Goal: Task Accomplishment & Management: Manage account settings

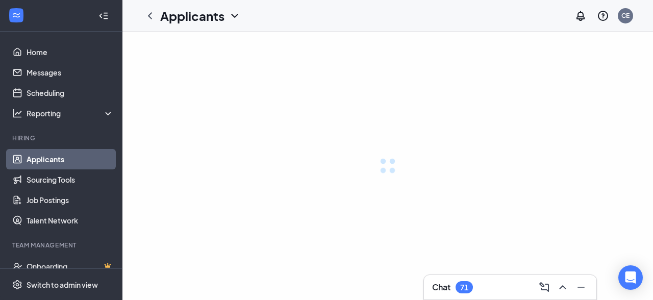
click at [455, 180] on div at bounding box center [387, 166] width 530 height 268
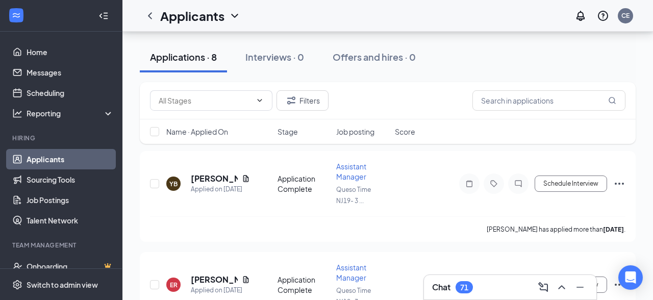
scroll to position [123, 0]
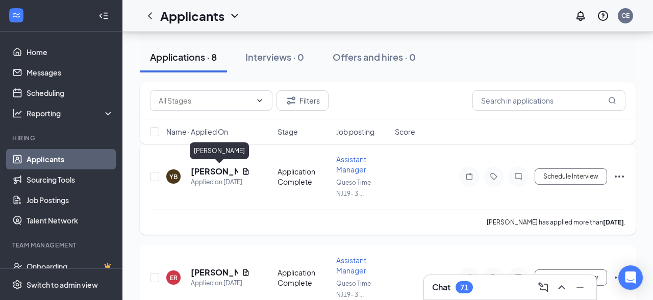
click at [216, 171] on h5 "[PERSON_NAME]" at bounding box center [214, 171] width 47 height 11
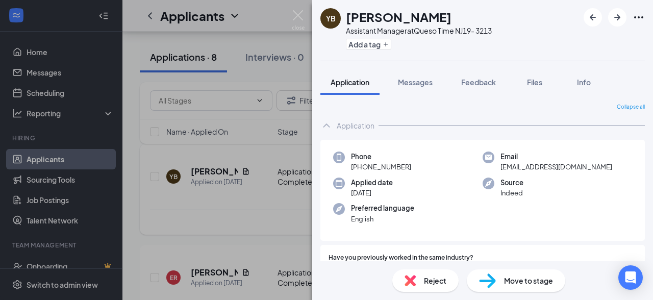
click at [216, 171] on div "YB [PERSON_NAME] Assistant Manager at Queso Time NJ19- 3213 Add a tag Applicati…" at bounding box center [326, 150] width 653 height 300
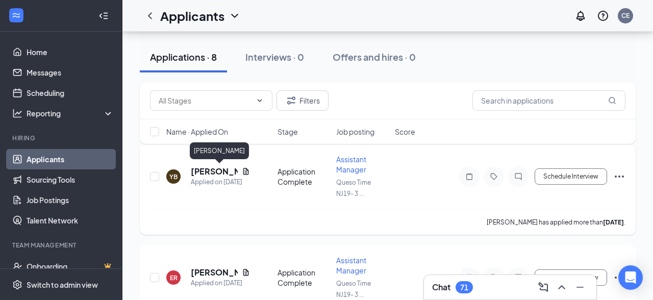
click at [216, 171] on h5 "[PERSON_NAME]" at bounding box center [214, 171] width 47 height 11
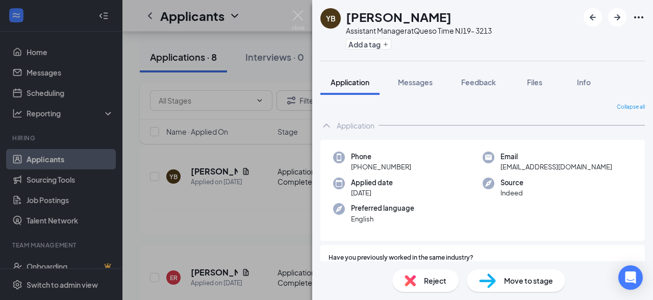
click at [144, 205] on div "YB [PERSON_NAME] Assistant Manager at Queso Time NJ19- 3213 Add a tag Applicati…" at bounding box center [326, 150] width 653 height 300
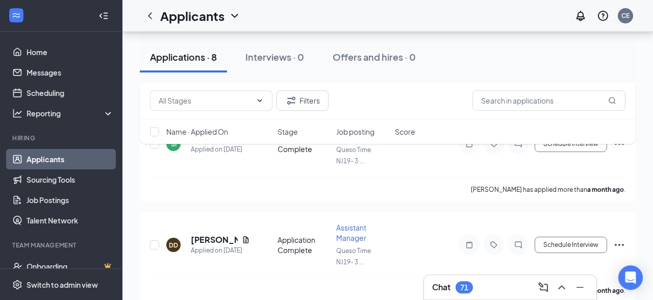
scroll to position [769, 0]
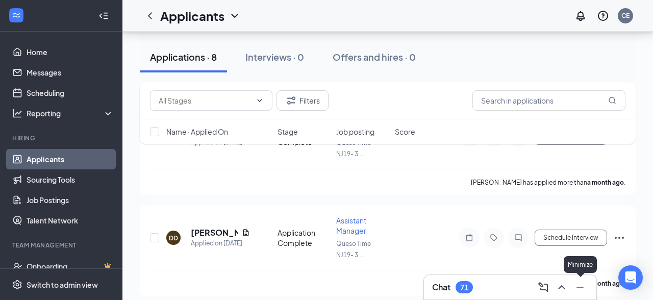
click at [573, 290] on button at bounding box center [580, 287] width 16 height 16
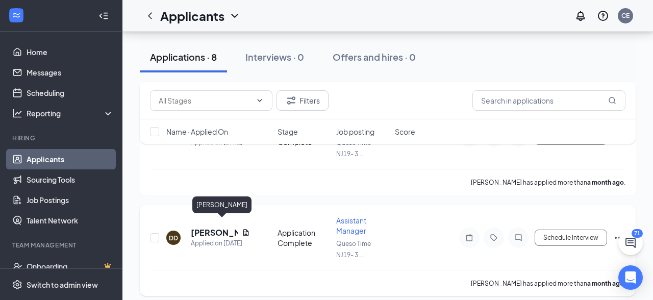
click at [200, 228] on h5 "[PERSON_NAME]" at bounding box center [214, 232] width 47 height 11
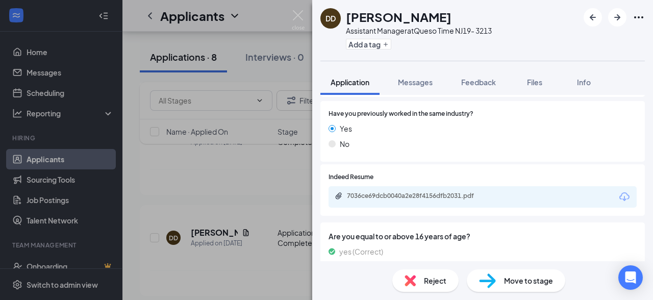
scroll to position [151, 0]
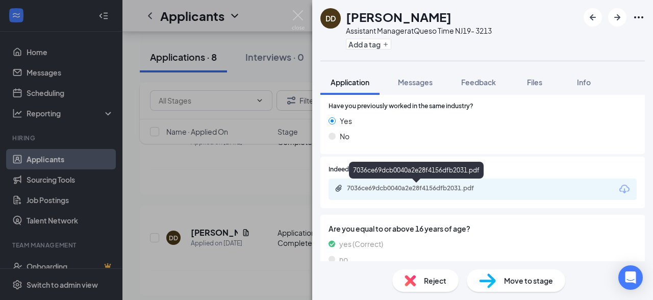
click at [445, 191] on div "7036ce69dcb0040a2e28f4156dfb2031.pdf" at bounding box center [418, 188] width 143 height 8
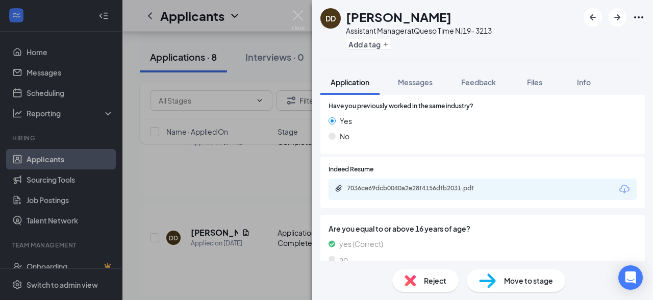
click at [233, 181] on div "[PERSON_NAME] Assistant Manager at Queso Time NJ19- 3213 Add a tag Application …" at bounding box center [326, 150] width 653 height 300
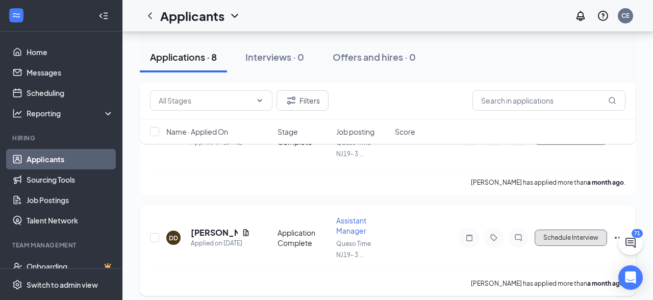
click at [554, 230] on button "Schedule Interview" at bounding box center [571, 238] width 72 height 16
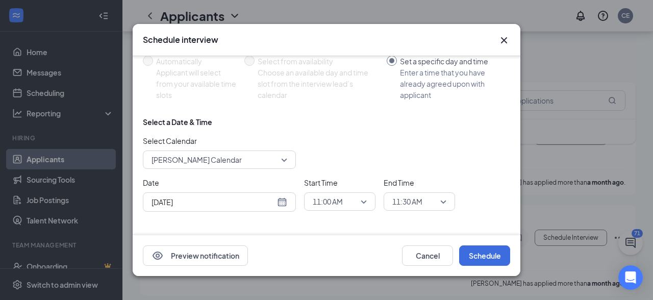
scroll to position [75, 0]
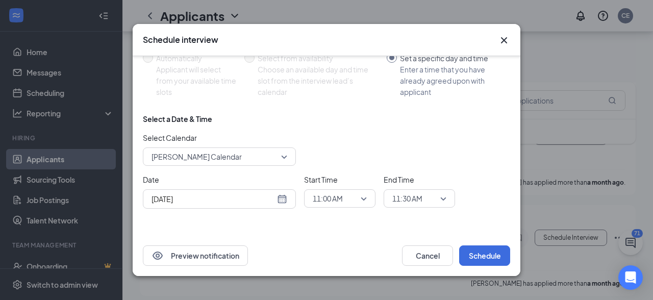
click at [286, 200] on div "[DATE]" at bounding box center [219, 198] width 136 height 11
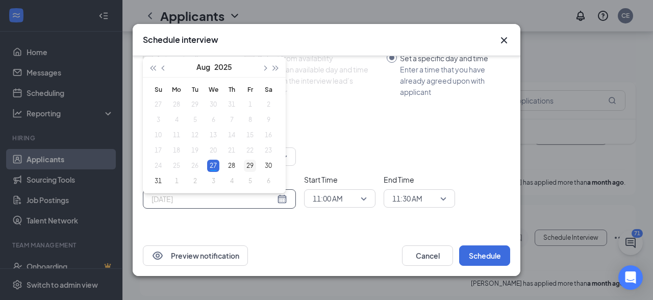
type input "[DATE]"
click at [248, 165] on div "29" at bounding box center [250, 166] width 12 height 12
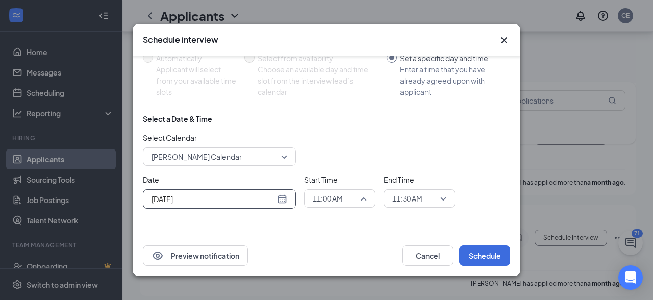
click at [363, 197] on span "11:00 AM" at bounding box center [340, 198] width 54 height 15
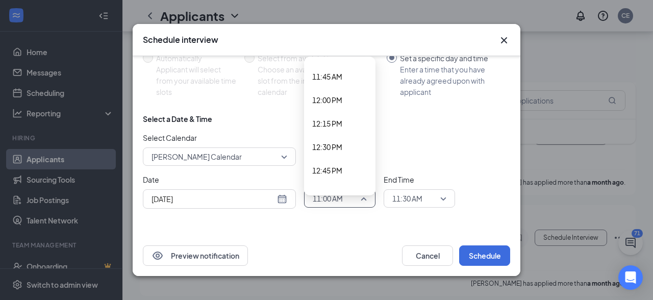
scroll to position [1010, 0]
click at [342, 189] on span "12:00 PM" at bounding box center [327, 189] width 30 height 11
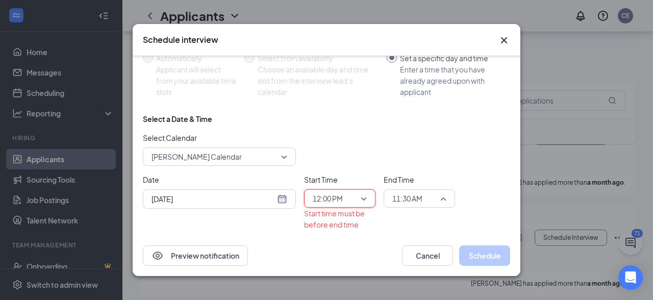
click at [440, 200] on span "11:30 AM" at bounding box center [419, 198] width 54 height 15
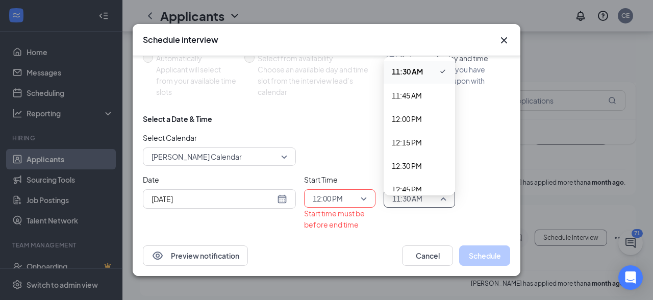
scroll to position [1109, 0]
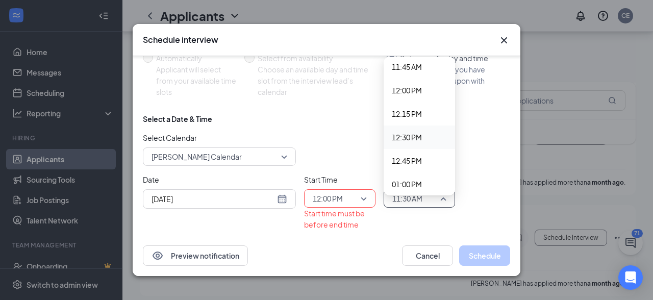
click at [414, 136] on span "12:30 PM" at bounding box center [407, 137] width 30 height 11
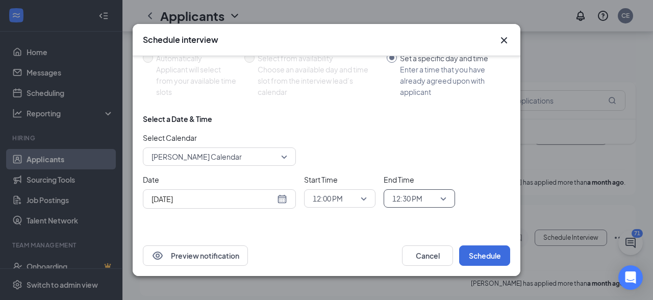
scroll to position [0, 0]
click at [481, 260] on button "Schedule" at bounding box center [484, 255] width 51 height 20
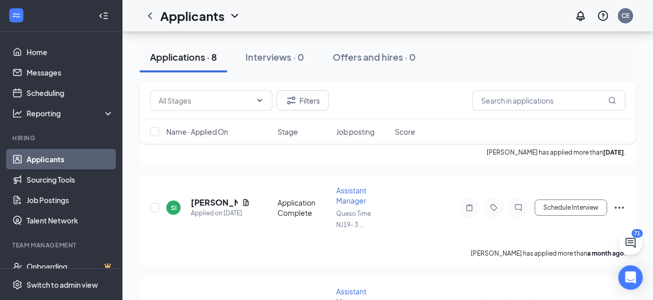
scroll to position [695, 0]
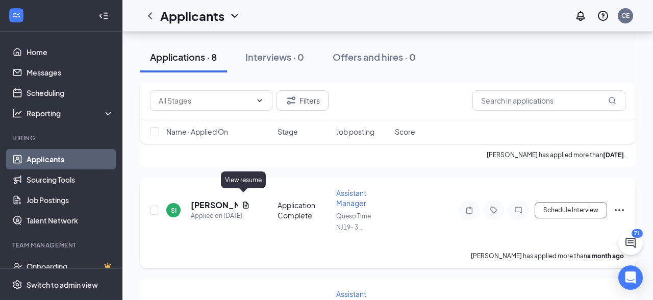
click at [243, 201] on icon "Document" at bounding box center [246, 204] width 6 height 7
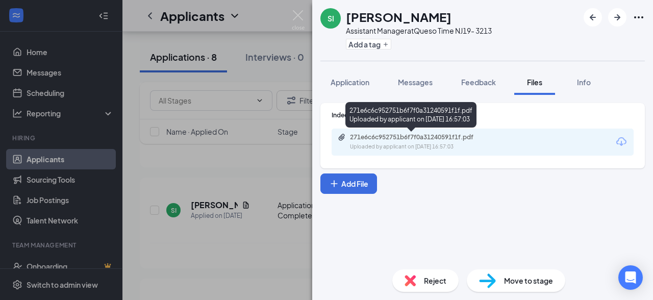
click at [387, 137] on div "271e6c6c952751b6f7f0a31240591f1f.pdf" at bounding box center [421, 137] width 143 height 8
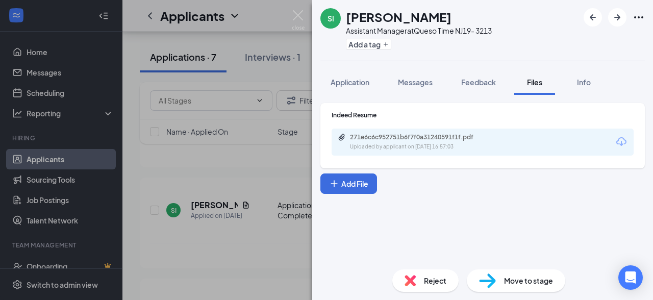
click at [255, 164] on div "SI [PERSON_NAME] Assistant Manager at Queso Time NJ19- 3213 Add a tag Applicati…" at bounding box center [326, 150] width 653 height 300
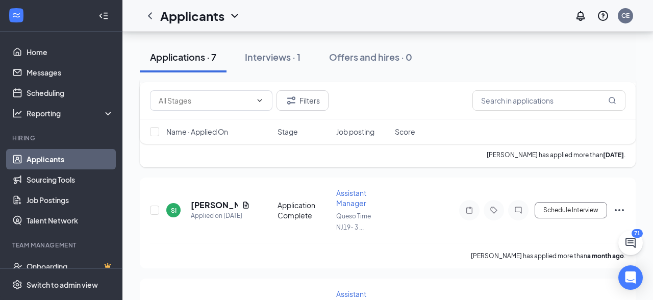
scroll to position [669, 0]
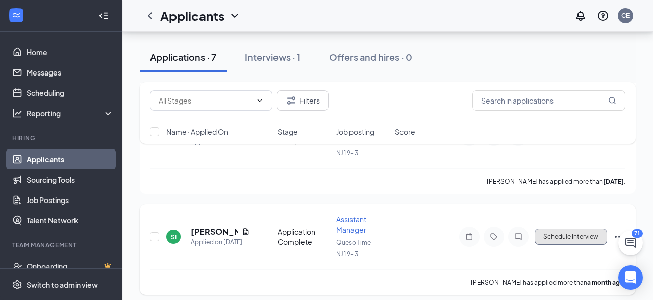
click at [588, 229] on button "Schedule Interview" at bounding box center [571, 237] width 72 height 16
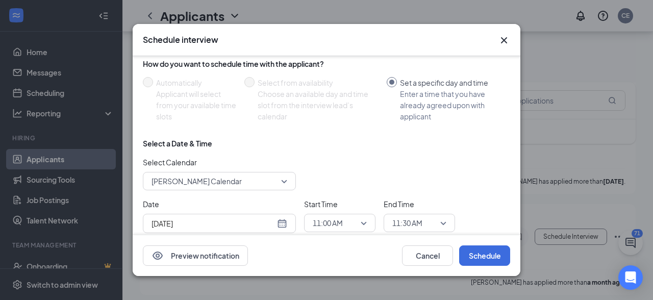
scroll to position [75, 0]
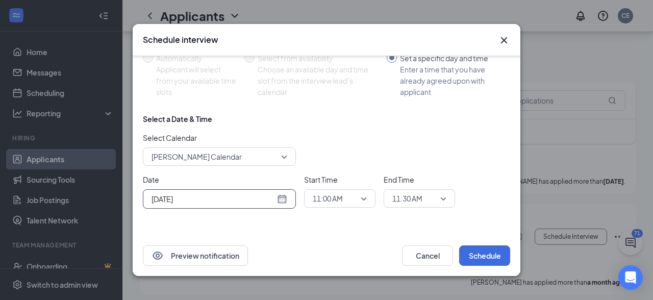
click at [284, 197] on div "[DATE]" at bounding box center [219, 198] width 136 height 11
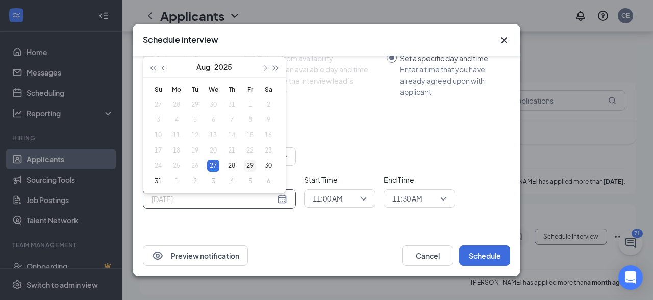
type input "[DATE]"
click at [251, 167] on div "29" at bounding box center [250, 166] width 12 height 12
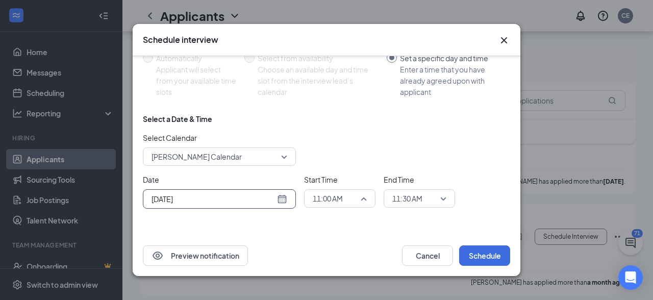
click at [365, 200] on span "11:00 AM" at bounding box center [340, 198] width 54 height 15
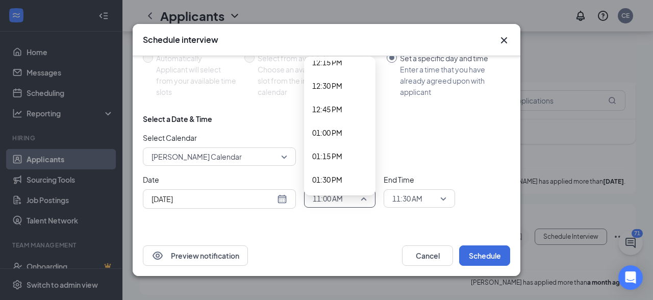
scroll to position [1151, 0]
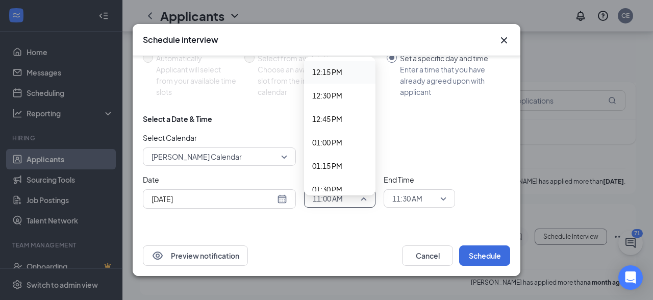
click at [339, 72] on span "12:15 PM" at bounding box center [327, 71] width 30 height 11
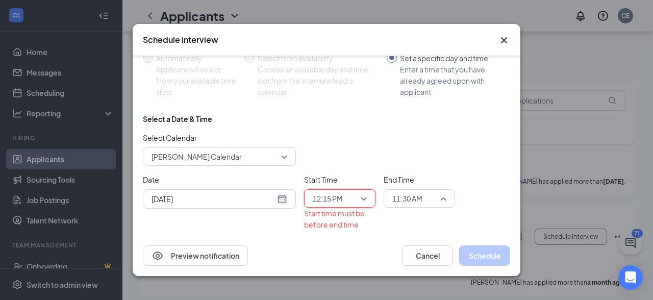
click at [445, 198] on span "11:30 AM" at bounding box center [419, 198] width 54 height 15
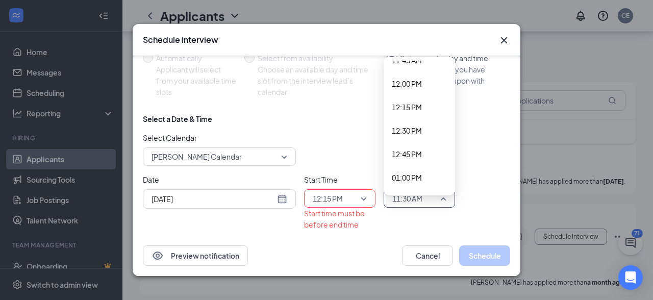
scroll to position [1103, 0]
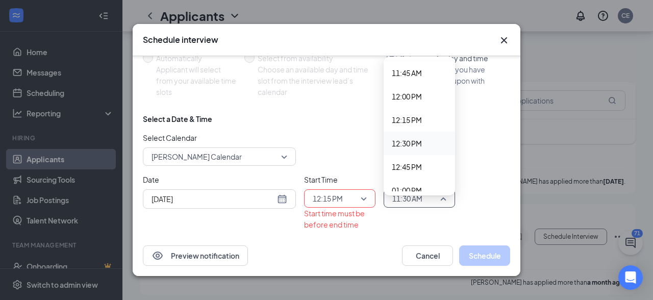
click at [416, 140] on span "12:30 PM" at bounding box center [407, 143] width 30 height 11
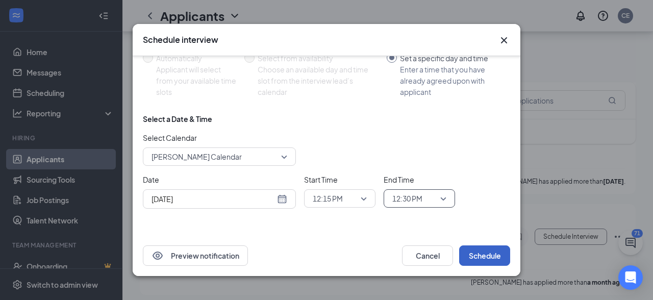
click at [487, 257] on button "Schedule" at bounding box center [484, 255] width 51 height 20
click at [491, 251] on button "Schedule" at bounding box center [484, 255] width 51 height 20
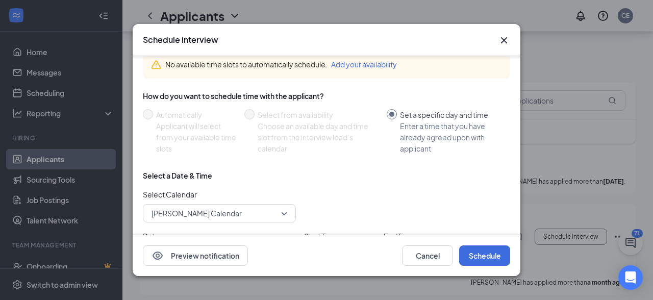
scroll to position [0, 0]
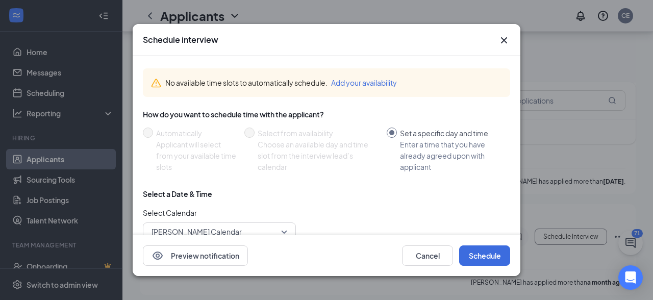
click at [375, 82] on button "Add your availability" at bounding box center [364, 82] width 66 height 11
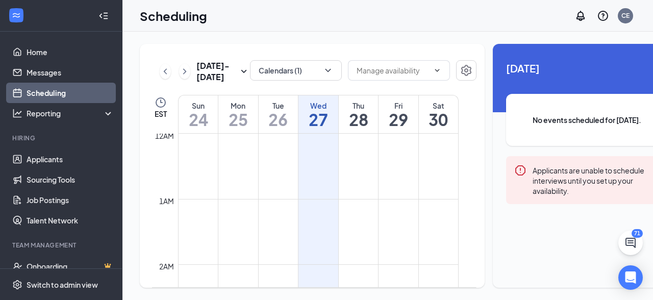
scroll to position [501, 0]
click at [417, 66] on span at bounding box center [399, 70] width 102 height 20
click at [406, 220] on td at bounding box center [318, 212] width 281 height 16
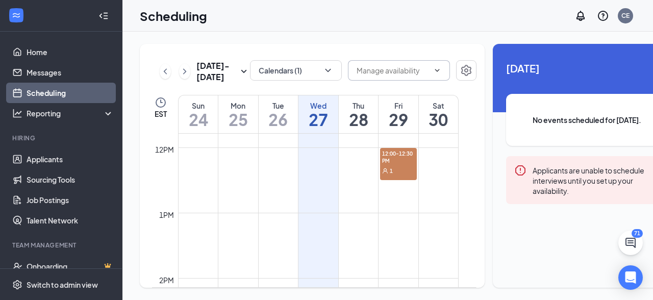
scroll to position [708, 0]
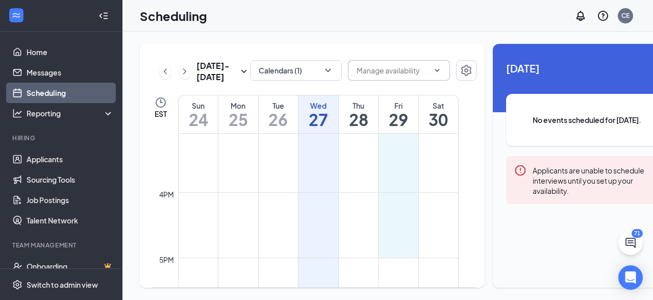
drag, startPoint x: 397, startPoint y: 267, endPoint x: 400, endPoint y: 272, distance: 6.2
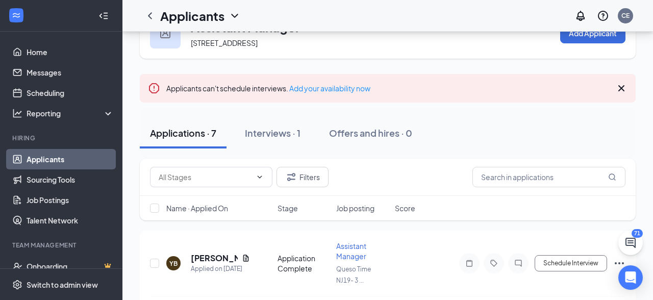
scroll to position [40, 0]
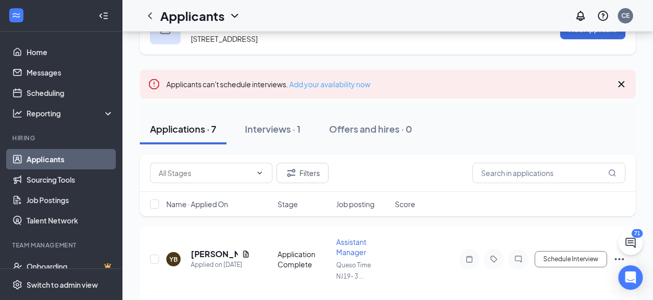
click at [329, 84] on link "Add your availability now" at bounding box center [329, 84] width 81 height 9
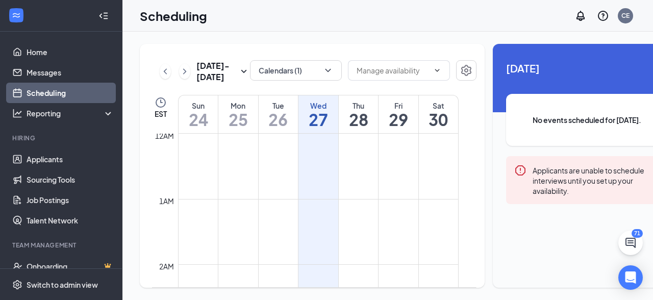
scroll to position [501, 0]
click at [460, 72] on icon "Settings" at bounding box center [466, 70] width 12 height 12
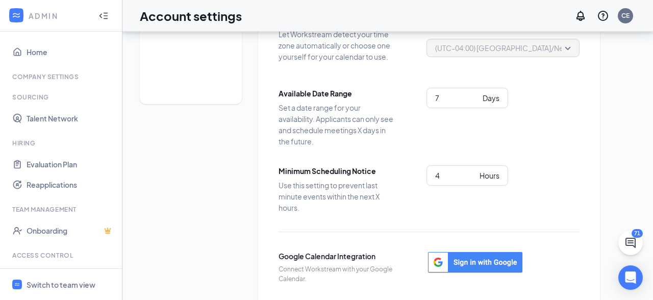
scroll to position [90, 0]
click at [474, 99] on input "6" at bounding box center [456, 97] width 43 height 11
click at [474, 99] on input "5" at bounding box center [456, 97] width 43 height 11
click at [474, 99] on input "4" at bounding box center [456, 97] width 43 height 11
click at [474, 99] on input "3" at bounding box center [456, 97] width 43 height 11
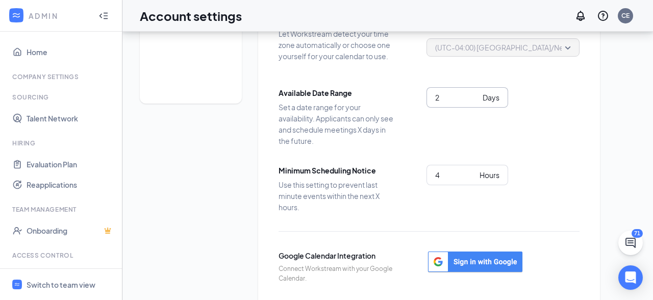
click at [474, 99] on input "2" at bounding box center [456, 97] width 43 height 11
click at [474, 99] on input "1" at bounding box center [456, 97] width 43 height 11
click at [474, 99] on input "0" at bounding box center [456, 97] width 43 height 11
click at [474, 99] on input "-1" at bounding box center [456, 97] width 43 height 11
click at [474, 99] on input "-2" at bounding box center [456, 97] width 43 height 11
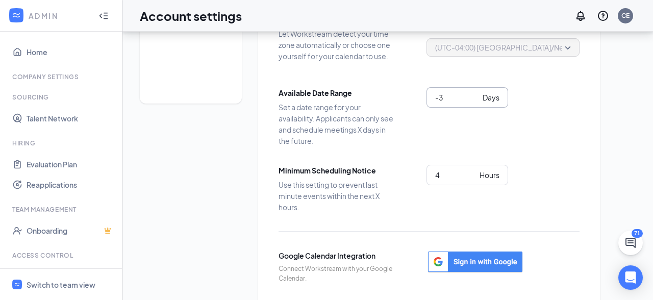
click at [474, 99] on input "-3" at bounding box center [456, 97] width 43 height 11
drag, startPoint x: 474, startPoint y: 99, endPoint x: 474, endPoint y: 93, distance: 5.6
click at [474, 93] on input "2" at bounding box center [456, 97] width 43 height 11
click at [474, 93] on input "3" at bounding box center [456, 97] width 43 height 11
click at [474, 93] on input "4" at bounding box center [456, 97] width 43 height 11
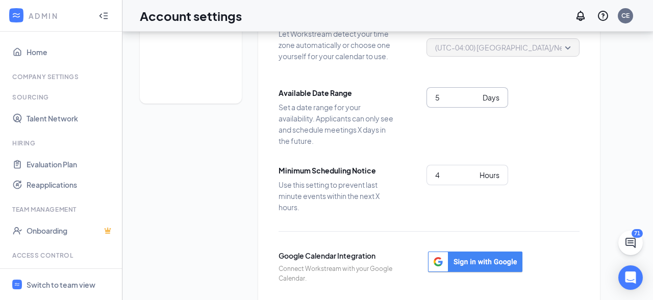
click at [474, 93] on input "5" at bounding box center [456, 97] width 43 height 11
click at [474, 93] on input "6" at bounding box center [456, 97] width 43 height 11
click at [474, 93] on input "24" at bounding box center [456, 97] width 43 height 11
type input "25"
click at [474, 93] on input "25" at bounding box center [456, 97] width 43 height 11
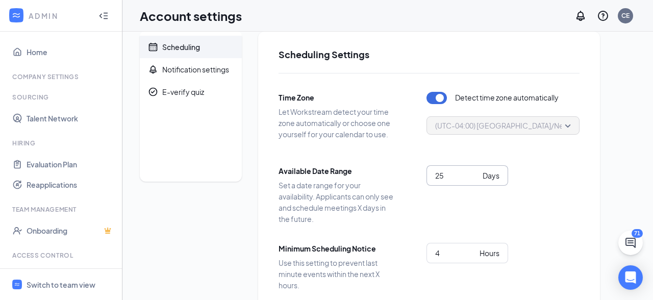
scroll to position [0, 0]
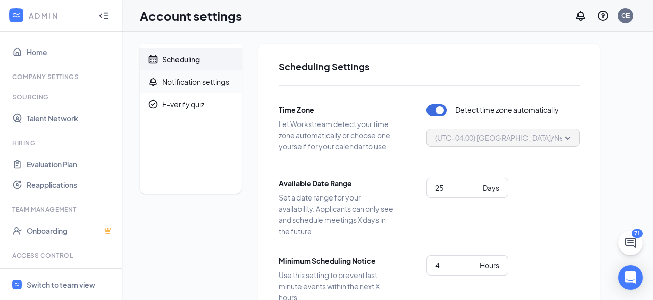
click at [193, 78] on div "Notification settings" at bounding box center [195, 82] width 67 height 10
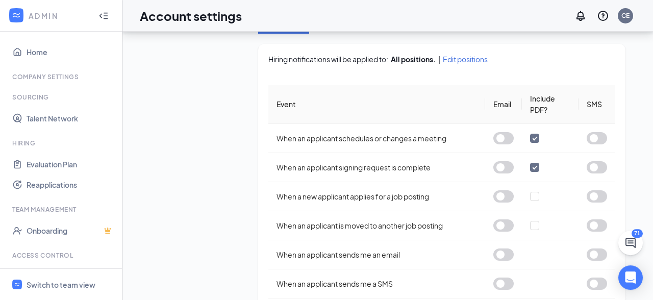
scroll to position [213, 0]
click at [501, 132] on button "button" at bounding box center [503, 138] width 20 height 12
click at [508, 161] on button "button" at bounding box center [503, 167] width 20 height 12
click at [505, 190] on button "button" at bounding box center [503, 196] width 20 height 12
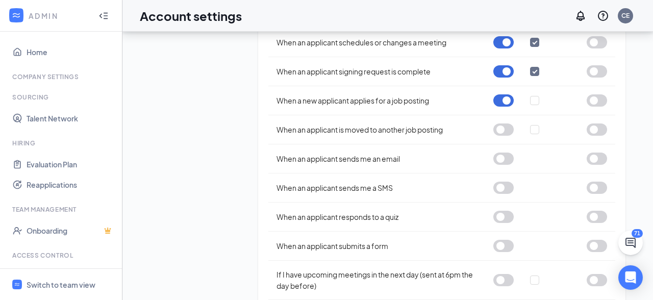
scroll to position [312, 0]
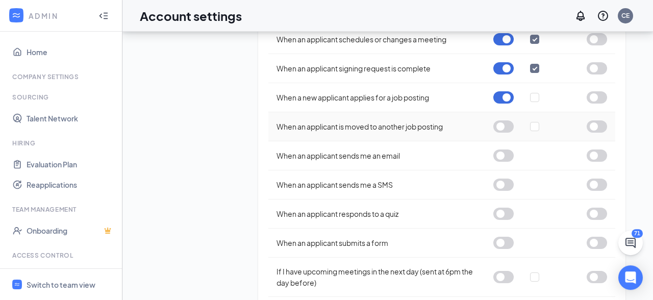
click at [500, 120] on button "button" at bounding box center [503, 126] width 20 height 12
click at [506, 121] on button "button" at bounding box center [503, 126] width 20 height 12
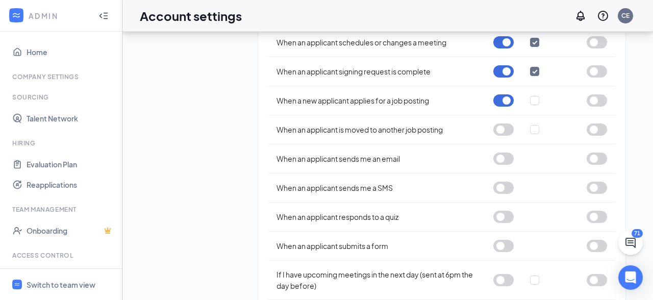
scroll to position [313, 0]
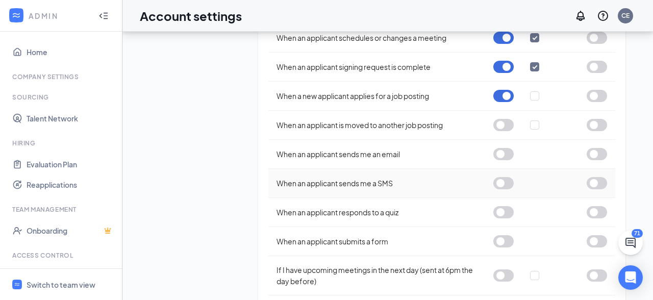
click at [504, 177] on button "button" at bounding box center [503, 183] width 20 height 12
click at [503, 206] on button "button" at bounding box center [503, 212] width 20 height 12
click at [500, 235] on button "button" at bounding box center [503, 241] width 20 height 12
click at [505, 148] on button "button" at bounding box center [503, 154] width 20 height 12
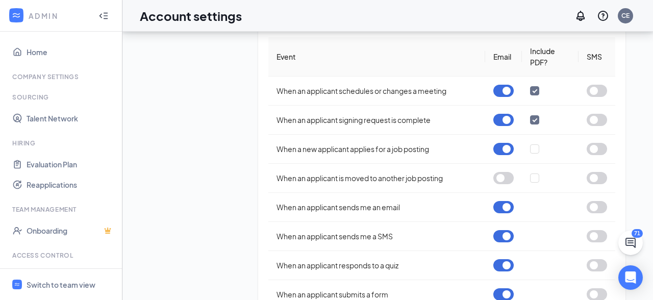
scroll to position [350, 0]
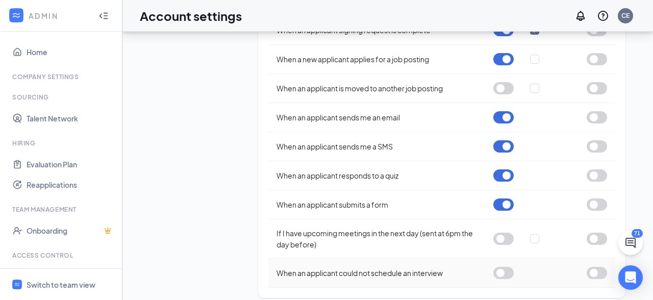
click at [501, 267] on button "button" at bounding box center [503, 273] width 20 height 12
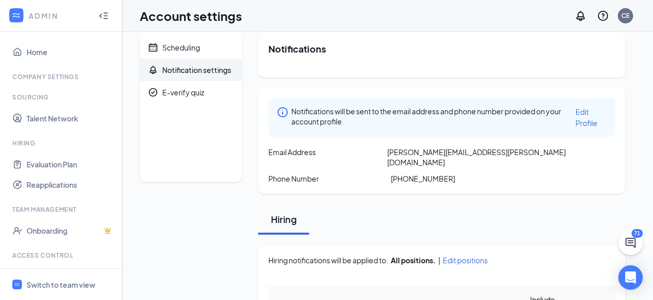
scroll to position [0, 0]
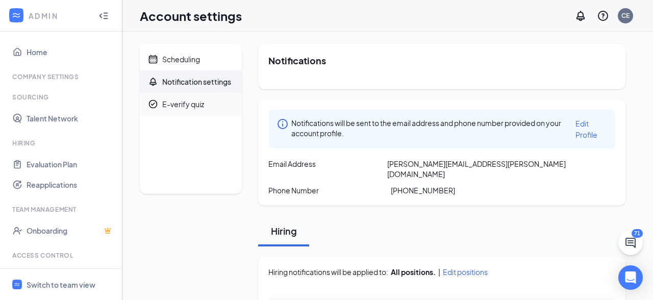
click at [176, 107] on div "E-verify quiz" at bounding box center [183, 104] width 42 height 10
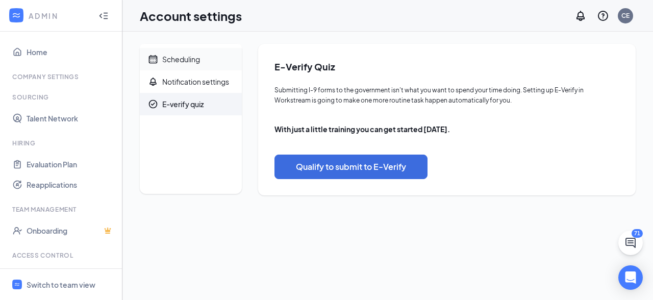
click at [180, 61] on div "Scheduling" at bounding box center [181, 59] width 38 height 10
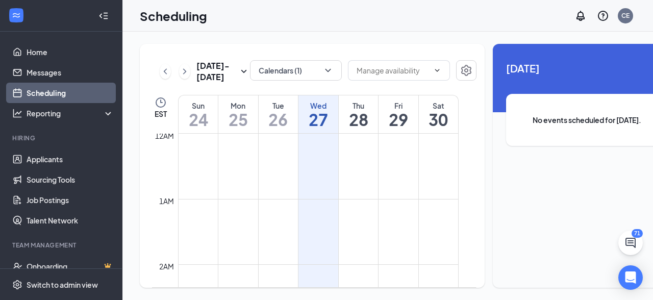
scroll to position [501, 0]
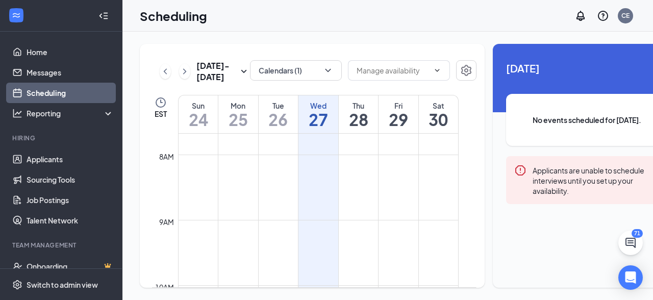
click at [407, 128] on h1 "29" at bounding box center [398, 119] width 40 height 17
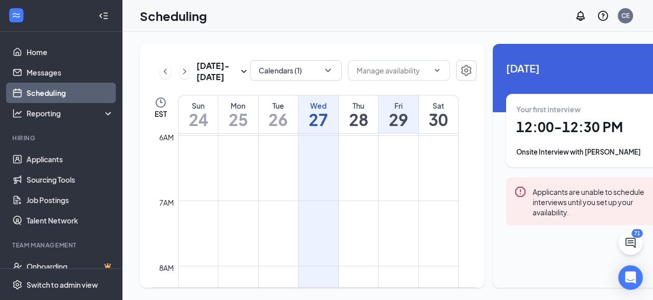
scroll to position [417, 0]
click at [433, 73] on icon "ChevronDown" at bounding box center [437, 70] width 8 height 8
click at [433, 73] on icon "ChevronUp" at bounding box center [437, 70] width 8 height 8
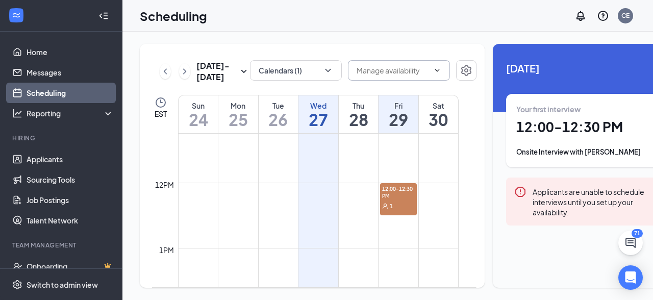
click at [402, 232] on td at bounding box center [318, 223] width 281 height 16
click at [396, 232] on td at bounding box center [318, 223] width 281 height 16
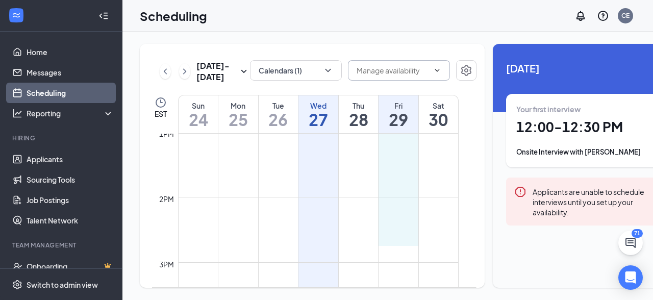
drag, startPoint x: 401, startPoint y: 242, endPoint x: 400, endPoint y: 266, distance: 24.0
click at [400, 266] on div "12am 1am 2am 3am 4am 5am 6am 7am 8am 9am 10am 11am 12pm 1pm 2pm 3pm 4pm 5pm 6pm…" at bounding box center [305, 66] width 307 height 1567
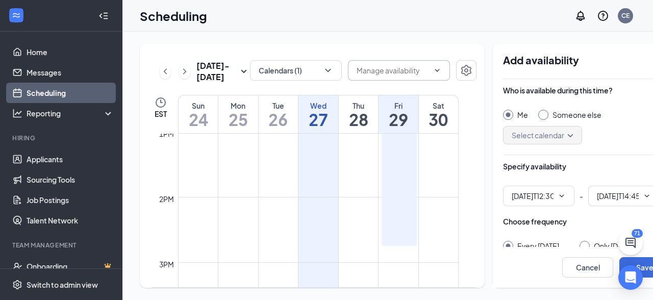
scroll to position [851, 0]
type input "12:30 PM"
type input "02:45 PM"
drag, startPoint x: 407, startPoint y: 268, endPoint x: 456, endPoint y: 234, distance: 60.1
click at [456, 234] on div "12am 1am 2am 3am 4am 5am 6am 7am 8am 9am 10am 11am 12pm 1pm 2pm 3pm 4pm 5pm 6pm…" at bounding box center [314, 211] width 324 height 154
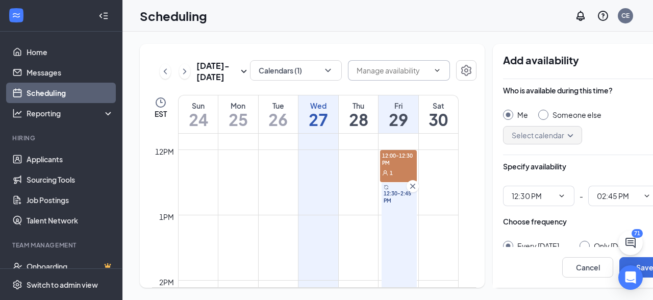
scroll to position [758, 0]
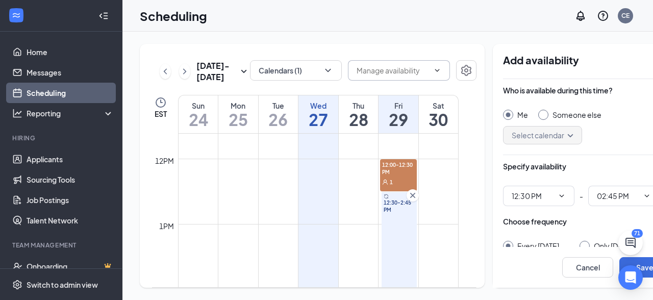
click at [414, 200] on icon "Cross" at bounding box center [413, 195] width 10 height 10
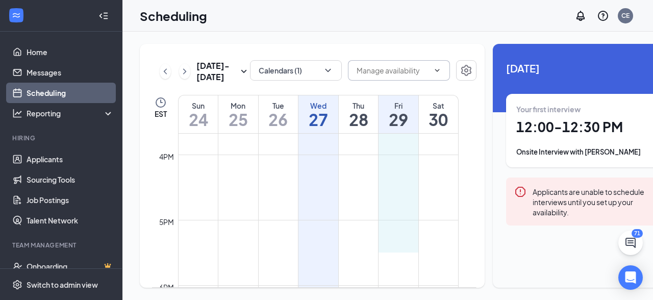
scroll to position [1028, 0]
drag, startPoint x: 397, startPoint y: 216, endPoint x: 398, endPoint y: 232, distance: 15.8
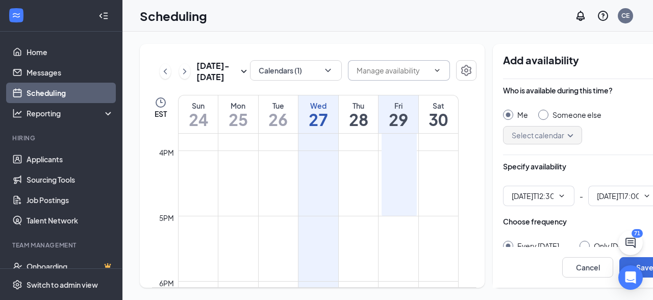
type input "12:30 PM"
type input "05:00 PM"
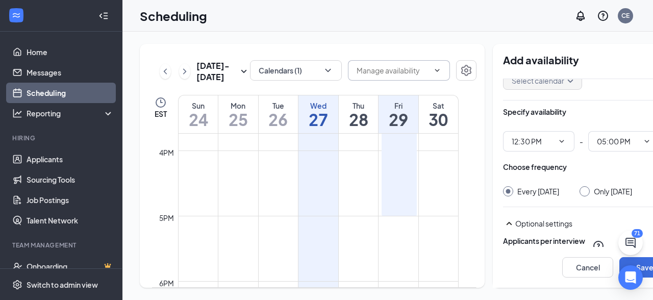
scroll to position [60, 0]
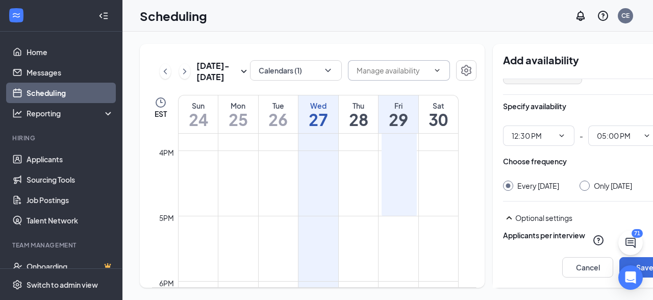
click at [579, 187] on input "Only [DATE]" at bounding box center [582, 184] width 7 height 7
radio input "true"
radio input "false"
click at [557, 135] on icon "ChevronDown" at bounding box center [561, 136] width 8 height 8
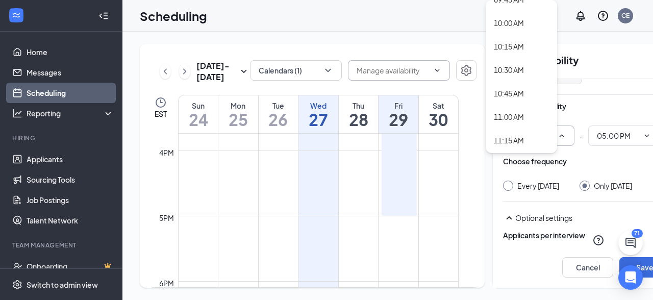
scroll to position [900, 0]
click at [521, 49] on div "10:00 AM" at bounding box center [509, 49] width 30 height 11
type input "10:00 AM"
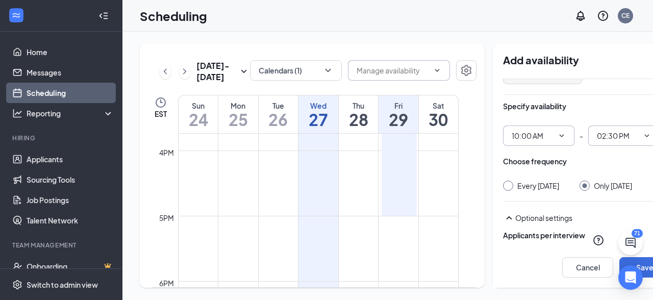
click at [645, 134] on icon "ChevronDown" at bounding box center [647, 135] width 5 height 3
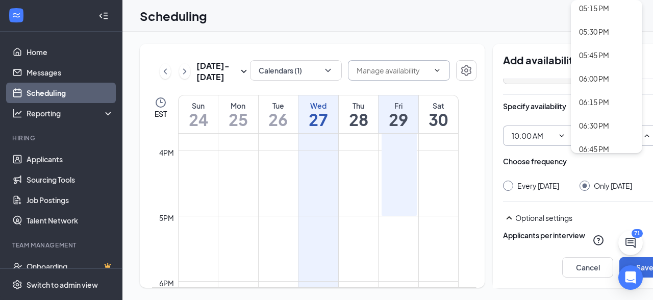
scroll to position [1581, 0]
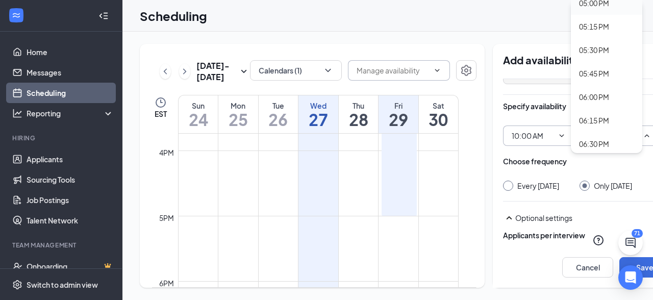
click at [594, 3] on div "05:00 PM" at bounding box center [594, 2] width 30 height 11
type input "05:00 PM"
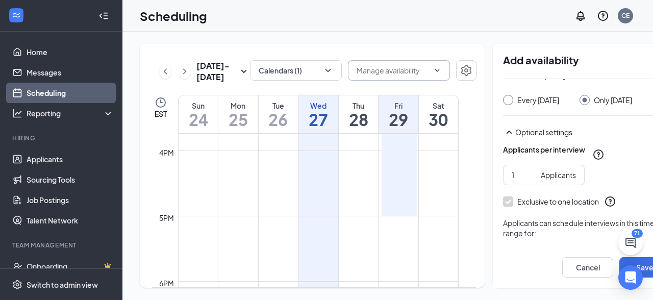
scroll to position [149, 0]
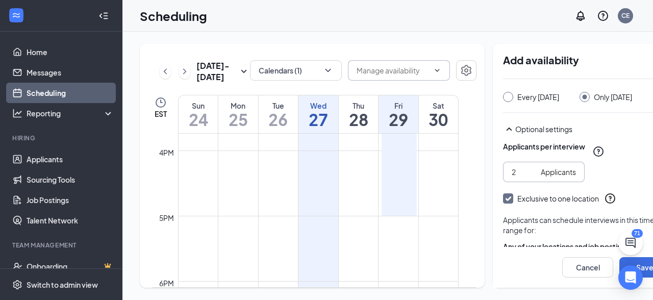
click at [515, 169] on input "2" at bounding box center [524, 171] width 25 height 11
click at [515, 169] on input "3" at bounding box center [524, 171] width 25 height 11
click at [515, 169] on input "4" at bounding box center [524, 171] width 25 height 11
click at [515, 169] on input "5" at bounding box center [524, 171] width 25 height 11
click at [515, 169] on input "6" at bounding box center [524, 171] width 25 height 11
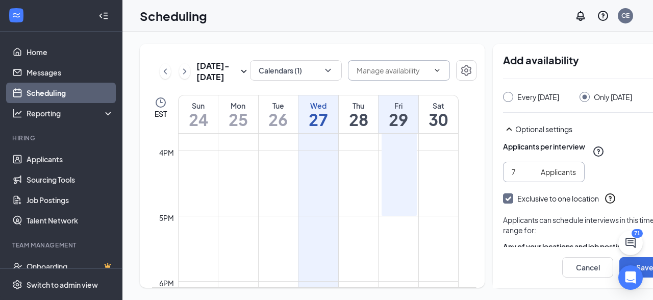
click at [515, 169] on input "7" at bounding box center [524, 171] width 25 height 11
click at [515, 169] on input "8" at bounding box center [524, 171] width 25 height 11
click at [515, 169] on input "9" at bounding box center [524, 171] width 25 height 11
click at [515, 169] on input "10" at bounding box center [524, 171] width 25 height 11
click at [515, 169] on input "11" at bounding box center [524, 171] width 25 height 11
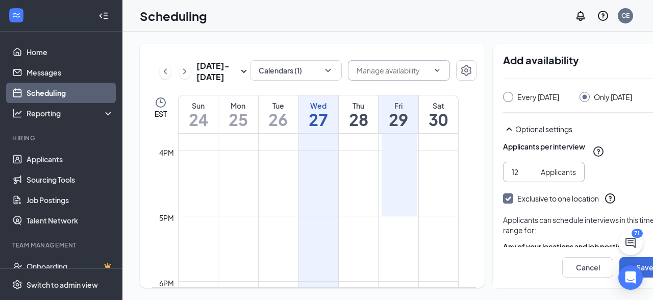
click at [515, 169] on input "12" at bounding box center [524, 171] width 25 height 11
click at [515, 169] on input "13" at bounding box center [524, 171] width 25 height 11
click at [515, 169] on input "14" at bounding box center [524, 171] width 25 height 11
click at [515, 169] on input "15" at bounding box center [524, 171] width 25 height 11
click at [514, 168] on input "16" at bounding box center [524, 171] width 25 height 11
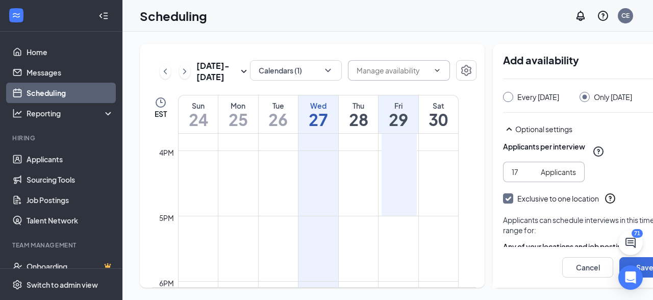
click at [514, 168] on input "17" at bounding box center [524, 171] width 25 height 11
click at [514, 168] on input "18" at bounding box center [524, 171] width 25 height 11
click at [514, 168] on input "19" at bounding box center [524, 171] width 25 height 11
click at [514, 168] on input "20" at bounding box center [524, 171] width 25 height 11
click at [514, 168] on input "21" at bounding box center [524, 171] width 25 height 11
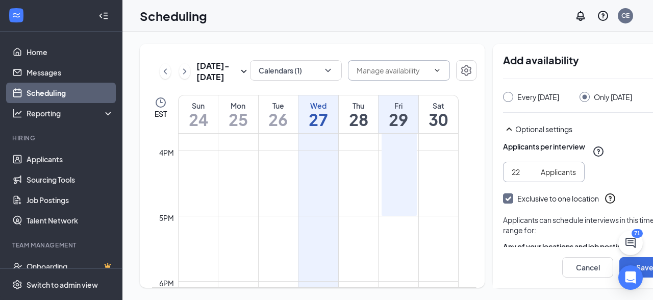
click at [514, 168] on input "22" at bounding box center [524, 171] width 25 height 11
click at [514, 173] on input "21" at bounding box center [524, 171] width 25 height 11
click at [514, 173] on input "20" at bounding box center [524, 171] width 25 height 11
click at [514, 173] on input "19" at bounding box center [524, 171] width 25 height 11
click at [514, 173] on input "18" at bounding box center [524, 171] width 25 height 11
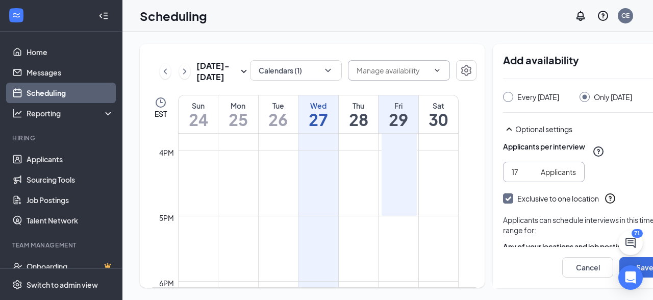
click at [514, 173] on input "17" at bounding box center [524, 171] width 25 height 11
click at [514, 173] on input "16" at bounding box center [524, 171] width 25 height 11
click at [514, 173] on input "15" at bounding box center [524, 171] width 25 height 11
click at [514, 173] on input "14" at bounding box center [524, 171] width 25 height 11
click at [514, 173] on input "13" at bounding box center [524, 171] width 25 height 11
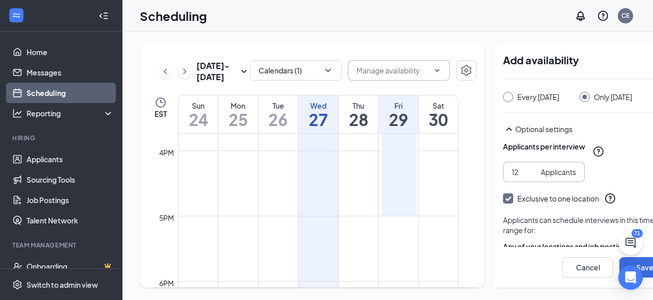
click at [514, 173] on input "12" at bounding box center [524, 171] width 25 height 11
click at [514, 173] on input "11" at bounding box center [524, 171] width 25 height 11
click at [514, 173] on input "10" at bounding box center [524, 171] width 25 height 11
click at [514, 173] on input "9" at bounding box center [524, 171] width 25 height 11
click at [514, 173] on input "8" at bounding box center [524, 171] width 25 height 11
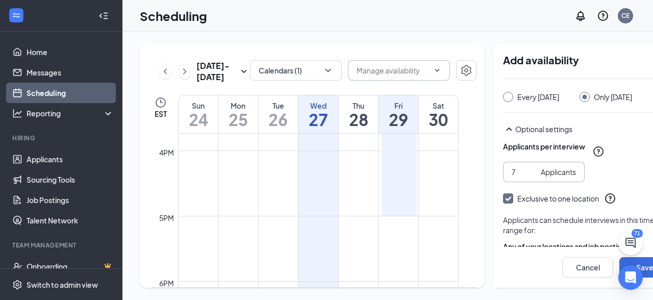
click at [514, 173] on input "7" at bounding box center [524, 171] width 25 height 11
click at [514, 173] on input "6" at bounding box center [524, 171] width 25 height 11
type input "5"
click at [514, 173] on input "5" at bounding box center [524, 171] width 25 height 11
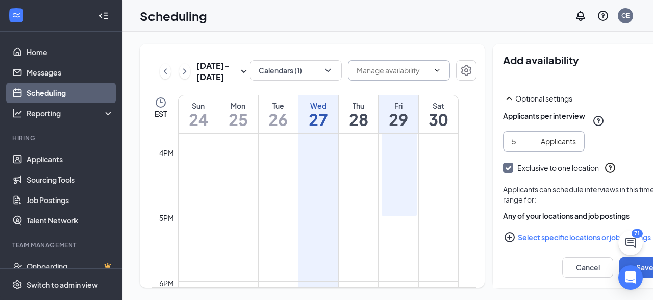
scroll to position [190, 0]
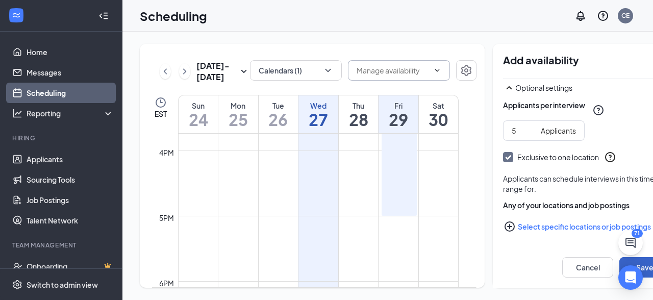
click at [619, 266] on button "Save" at bounding box center [644, 267] width 51 height 20
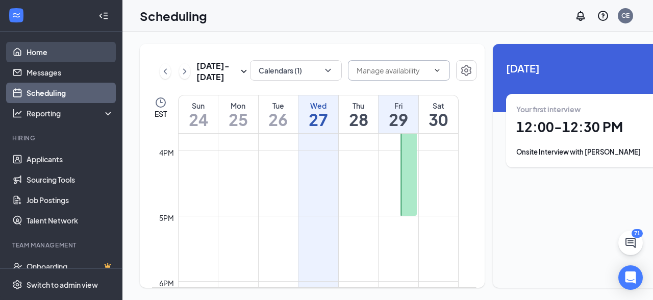
click at [44, 50] on link "Home" at bounding box center [70, 52] width 87 height 20
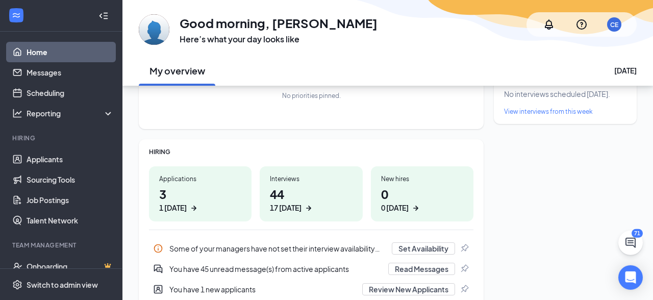
scroll to position [90, 0]
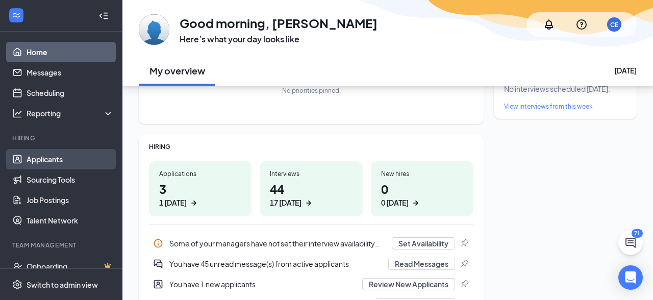
click at [44, 156] on link "Applicants" at bounding box center [70, 159] width 87 height 20
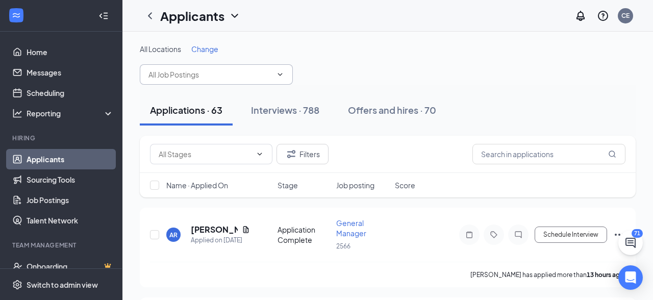
click at [277, 73] on icon "ChevronDown" at bounding box center [280, 74] width 8 height 8
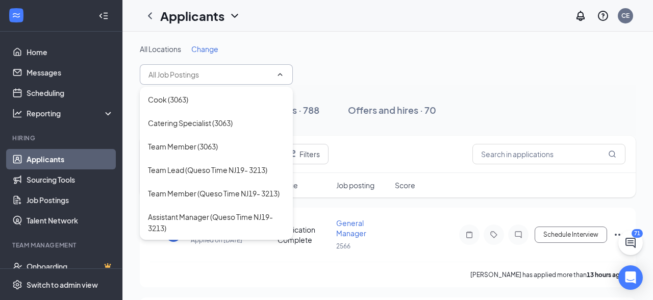
scroll to position [961, 0]
click at [241, 217] on div "Assistant Manager (Queso Time NJ19- 3213)" at bounding box center [216, 222] width 137 height 22
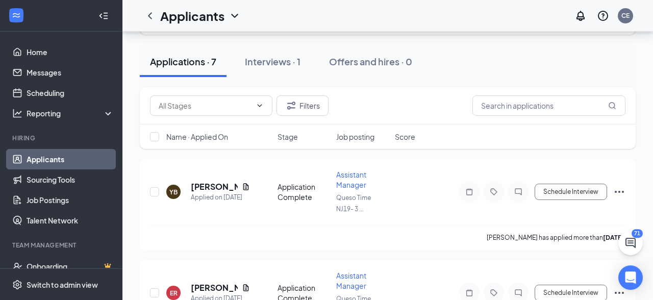
scroll to position [61, 0]
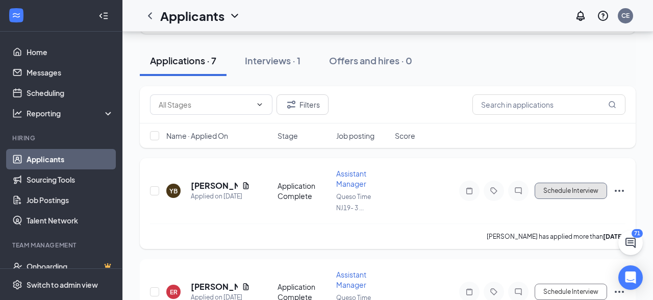
click at [579, 195] on button "Schedule Interview" at bounding box center [571, 191] width 72 height 16
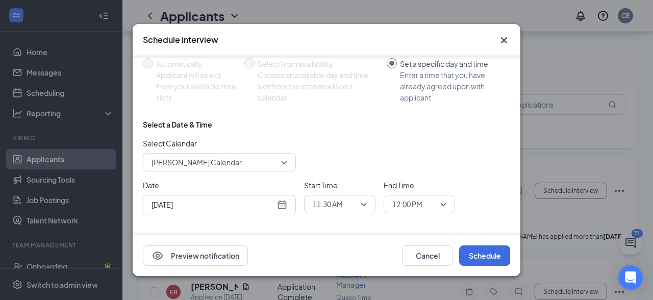
scroll to position [75, 0]
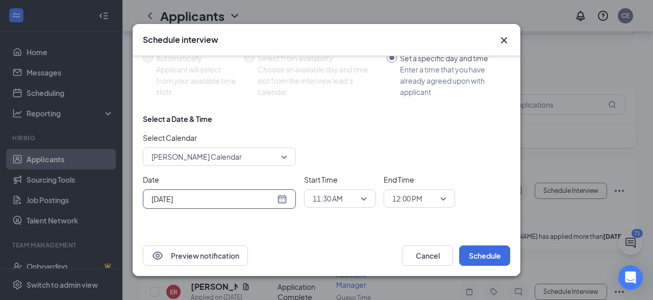
click at [282, 197] on div "[DATE]" at bounding box center [219, 198] width 136 height 11
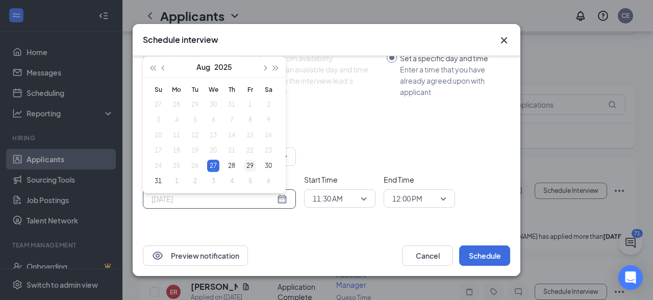
type input "[DATE]"
click at [247, 167] on div "29" at bounding box center [250, 166] width 12 height 12
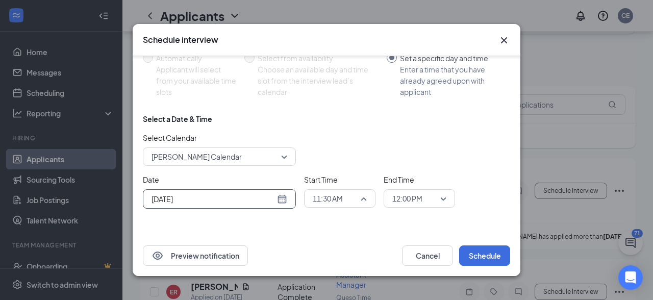
click at [363, 202] on span "11:30 AM" at bounding box center [340, 198] width 54 height 15
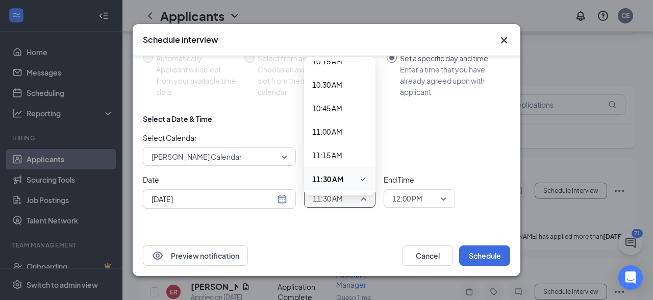
scroll to position [973, 0]
click at [342, 181] on span "11:30 AM" at bounding box center [327, 178] width 31 height 11
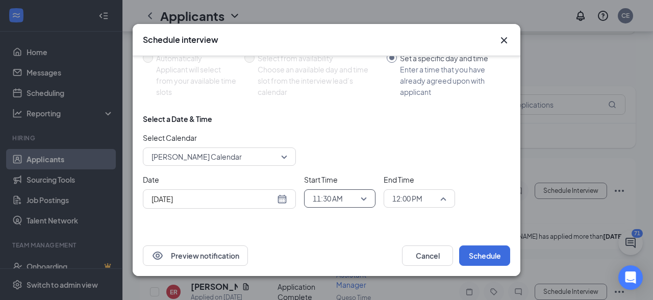
click at [441, 198] on span "12:00 PM" at bounding box center [419, 198] width 54 height 15
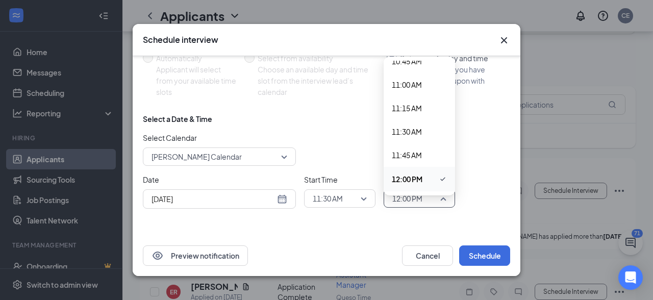
scroll to position [1020, 0]
click at [422, 153] on span "11:45 AM" at bounding box center [407, 154] width 30 height 11
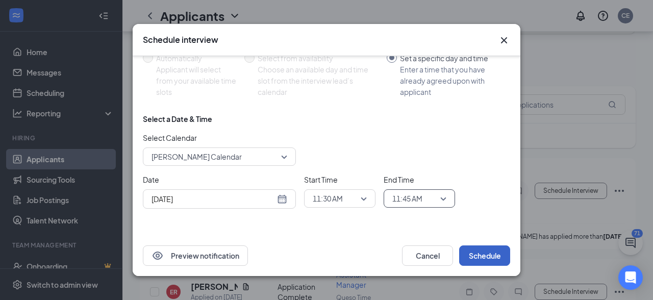
click at [487, 257] on button "Schedule" at bounding box center [484, 255] width 51 height 20
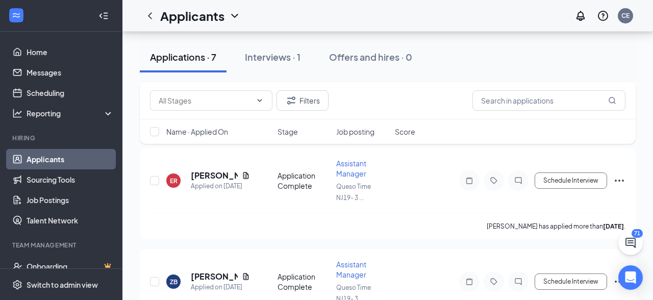
scroll to position [171, 0]
click at [246, 174] on icon "Document" at bounding box center [246, 177] width 8 height 8
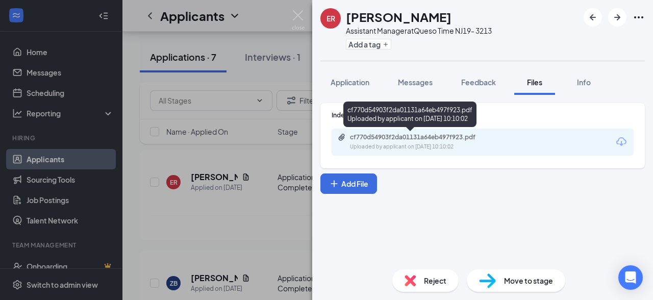
click at [380, 141] on div "cf770d54903f2da01131a64eb497f923.pdf" at bounding box center [421, 137] width 143 height 8
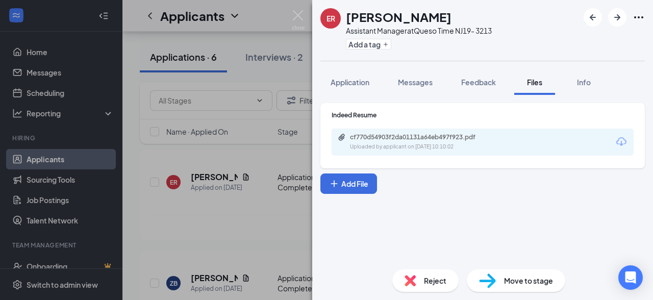
click at [244, 145] on div "ER [PERSON_NAME] Assistant Manager at Queso Time NJ19- 3213 Add a tag Applicati…" at bounding box center [326, 150] width 653 height 300
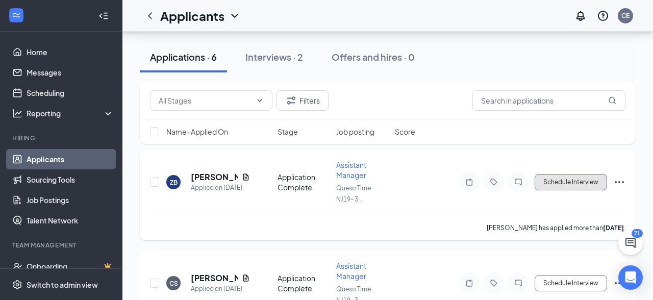
click at [580, 184] on button "Schedule Interview" at bounding box center [571, 182] width 72 height 16
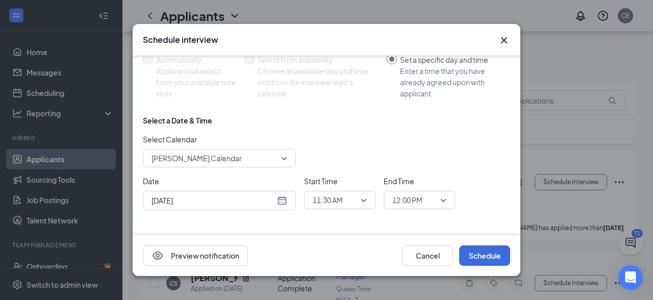
scroll to position [75, 0]
click at [281, 196] on div "[DATE]" at bounding box center [219, 198] width 136 height 11
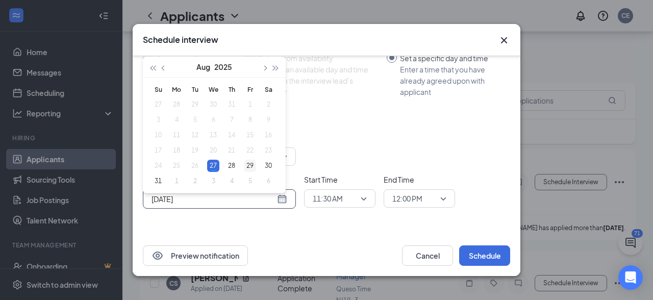
type input "[DATE]"
click at [253, 166] on div "29" at bounding box center [250, 166] width 12 height 12
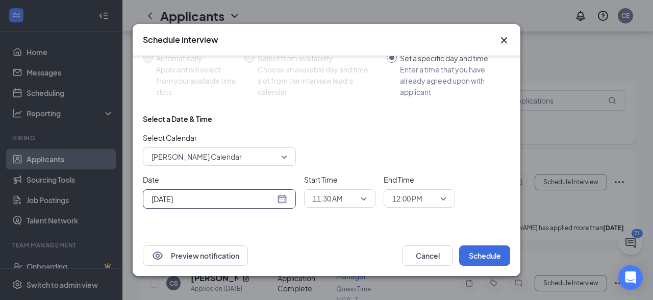
click at [363, 199] on span "11:30 AM" at bounding box center [340, 198] width 54 height 15
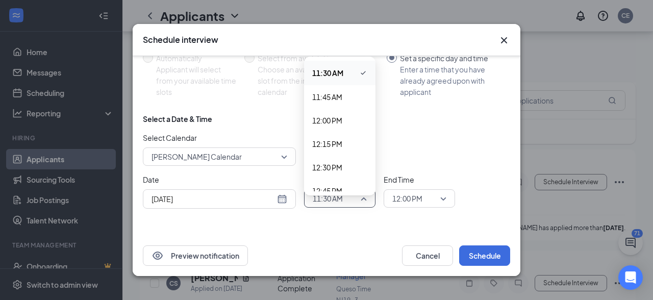
scroll to position [1079, 0]
click at [337, 75] on span "11:30 AM" at bounding box center [327, 72] width 31 height 11
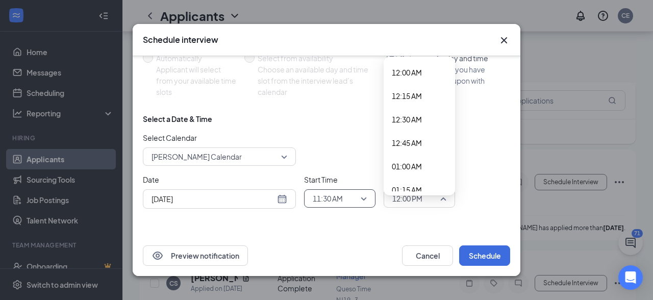
click at [445, 201] on span "12:00 PM" at bounding box center [419, 198] width 54 height 15
click at [421, 67] on span "11:45 AM" at bounding box center [407, 71] width 30 height 11
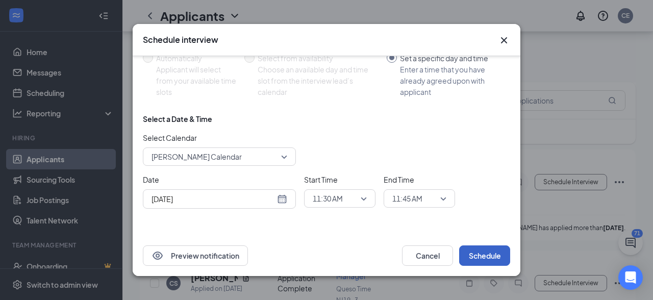
click at [486, 252] on button "Schedule" at bounding box center [484, 255] width 51 height 20
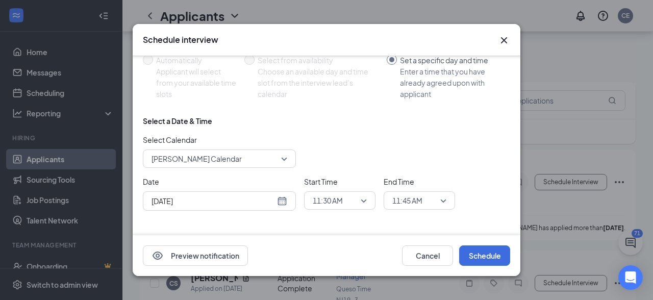
scroll to position [75, 0]
click at [364, 202] on span "11:30 AM" at bounding box center [340, 198] width 54 height 15
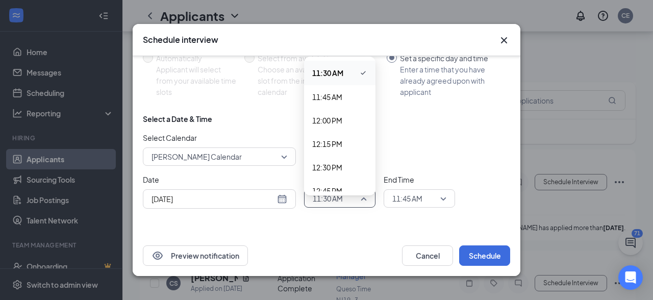
scroll to position [1079, 0]
click at [342, 97] on span "11:45 AM" at bounding box center [327, 96] width 30 height 11
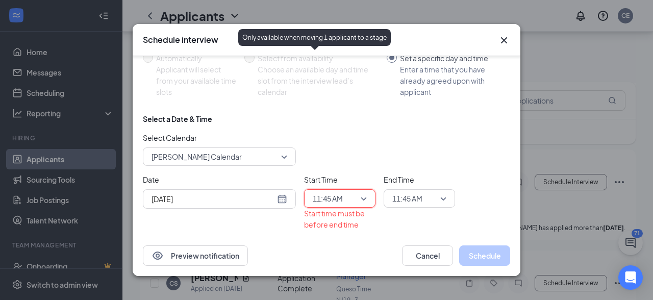
scroll to position [0, 0]
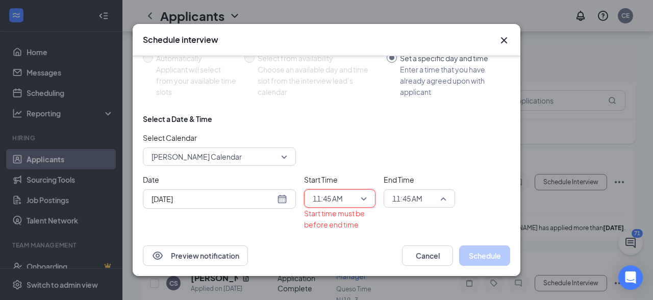
click at [446, 201] on span "11:45 AM" at bounding box center [419, 198] width 54 height 15
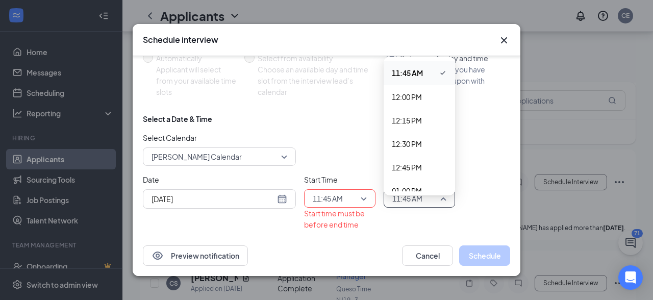
scroll to position [1103, 0]
click at [421, 98] on span "12:00 PM" at bounding box center [407, 96] width 30 height 11
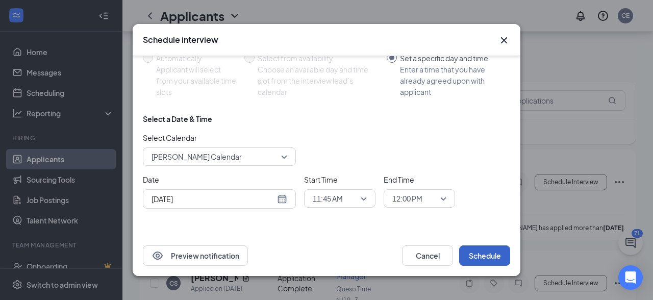
click at [487, 259] on button "Schedule" at bounding box center [484, 255] width 51 height 20
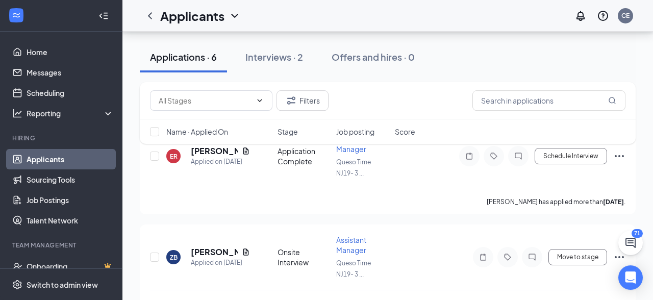
scroll to position [96, 0]
click at [569, 159] on button "Schedule Interview" at bounding box center [571, 156] width 72 height 16
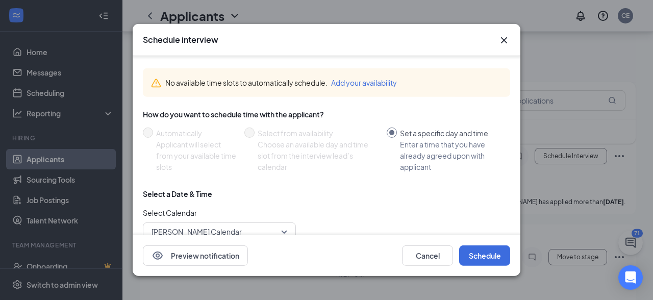
scroll to position [75, 0]
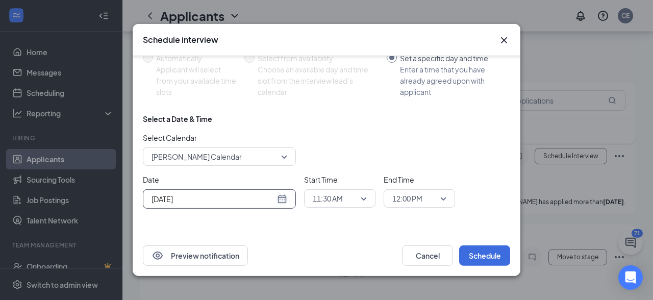
click at [285, 200] on div "[DATE]" at bounding box center [219, 198] width 136 height 11
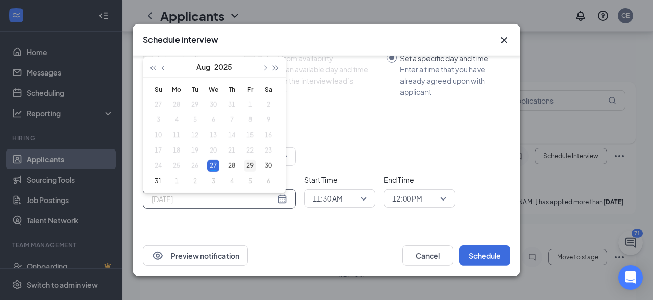
type input "[DATE]"
click at [250, 166] on div "29" at bounding box center [250, 166] width 12 height 12
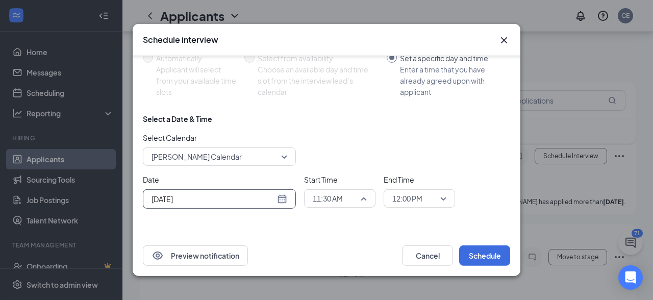
click at [368, 202] on div "11:30 AM" at bounding box center [339, 198] width 71 height 18
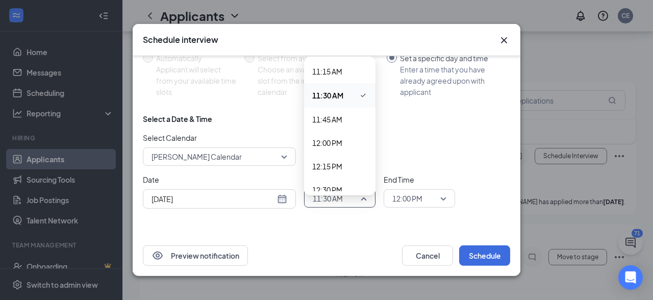
scroll to position [1063, 0]
click at [350, 135] on span "12:00 PM" at bounding box center [339, 136] width 55 height 11
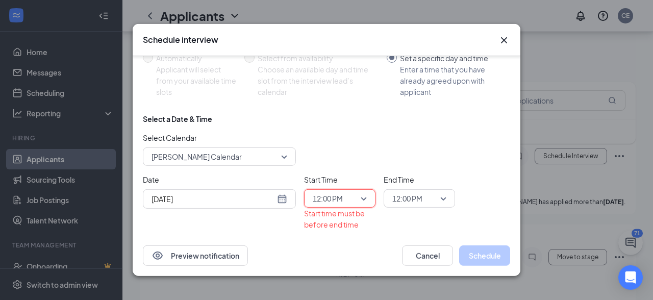
scroll to position [0, 0]
click at [446, 200] on div "12:00 PM" at bounding box center [419, 198] width 71 height 18
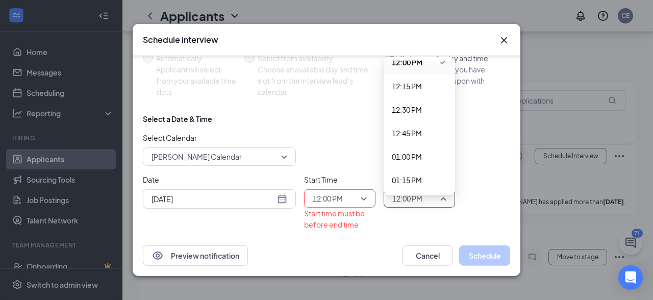
scroll to position [1134, 0]
click at [414, 91] on span "12:15 PM" at bounding box center [407, 89] width 30 height 11
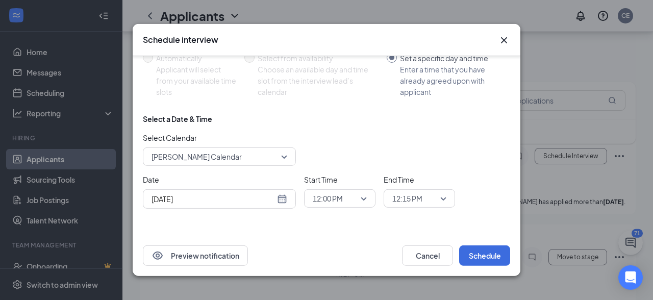
click at [484, 242] on div "Preview notification Cancel Schedule" at bounding box center [327, 255] width 388 height 41
click at [484, 246] on button "Schedule" at bounding box center [484, 255] width 51 height 20
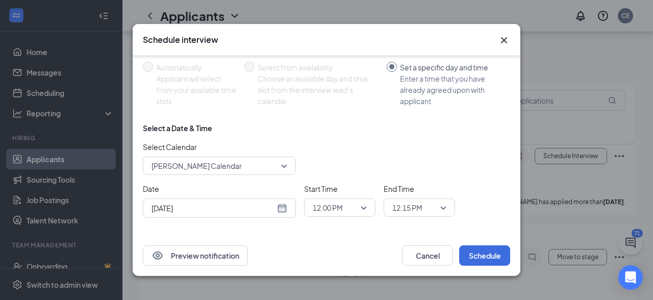
scroll to position [75, 0]
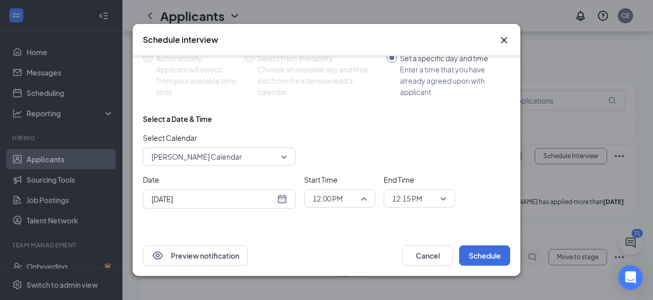
click at [365, 196] on span "12:00 PM" at bounding box center [340, 198] width 54 height 15
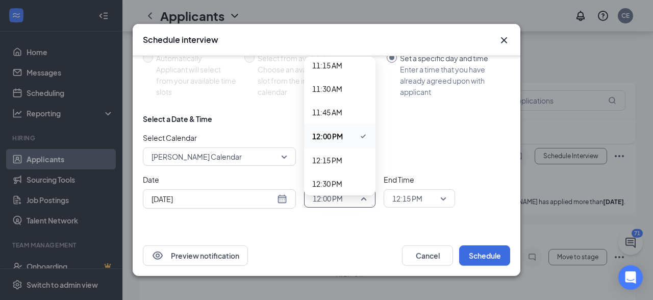
scroll to position [1063, 0]
click at [342, 160] on span "12:15 PM" at bounding box center [327, 160] width 30 height 11
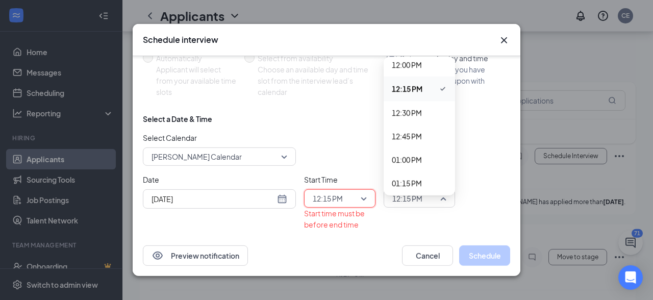
click at [441, 199] on span "12:15 PM" at bounding box center [419, 198] width 54 height 15
click at [422, 108] on span "12:30 PM" at bounding box center [407, 112] width 30 height 11
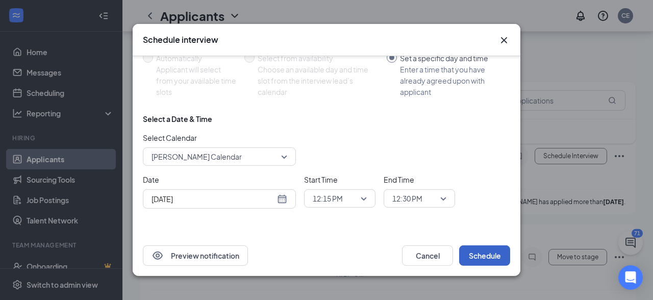
click at [486, 255] on button "Schedule" at bounding box center [484, 255] width 51 height 20
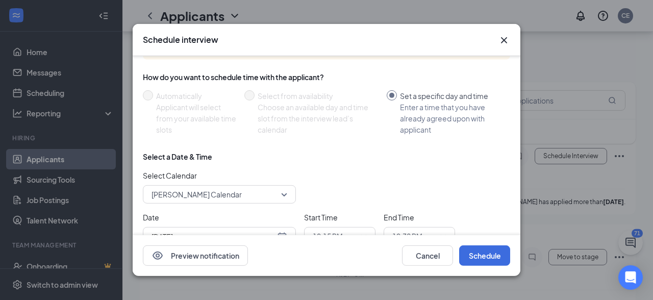
scroll to position [75, 0]
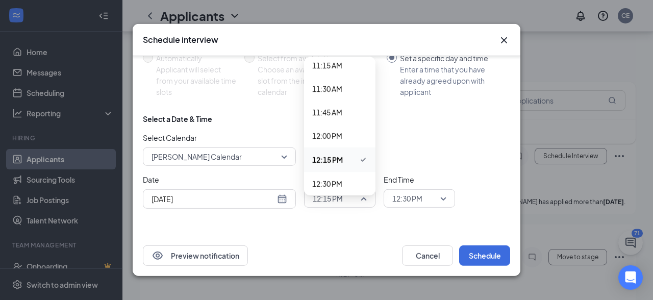
click at [367, 198] on div "12:15 PM" at bounding box center [339, 198] width 71 height 18
click at [336, 183] on span "12:30 PM" at bounding box center [327, 183] width 30 height 11
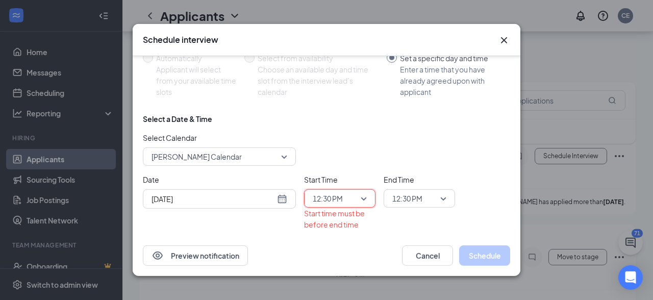
scroll to position [0, 0]
click at [445, 200] on span "12:30 PM" at bounding box center [419, 198] width 54 height 15
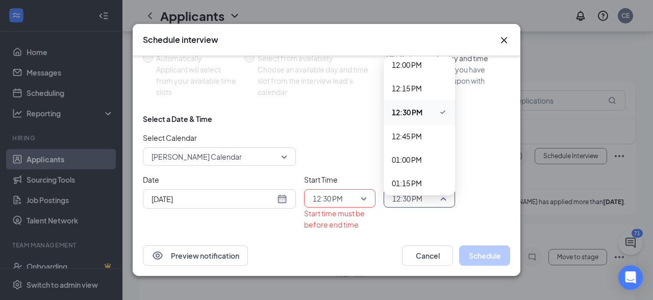
scroll to position [1134, 0]
click at [419, 132] on span "12:45 PM" at bounding box center [407, 136] width 30 height 11
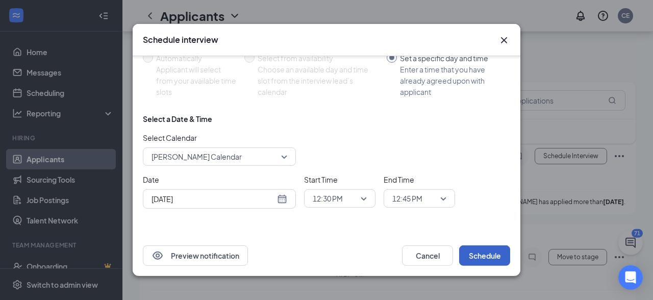
click at [485, 253] on button "Schedule" at bounding box center [484, 255] width 51 height 20
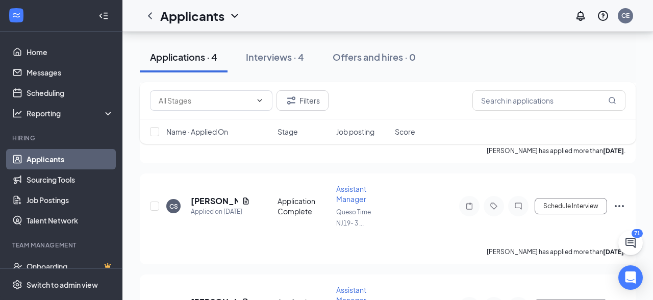
scroll to position [149, 0]
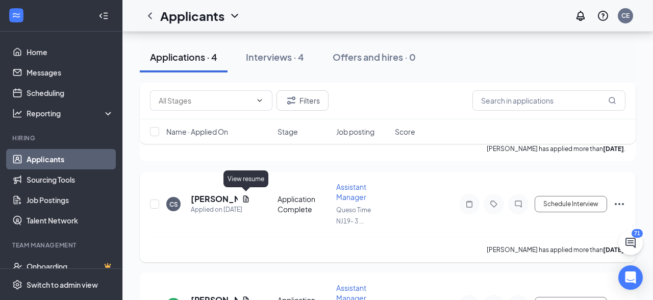
click at [245, 199] on icon "Document" at bounding box center [246, 199] width 8 height 8
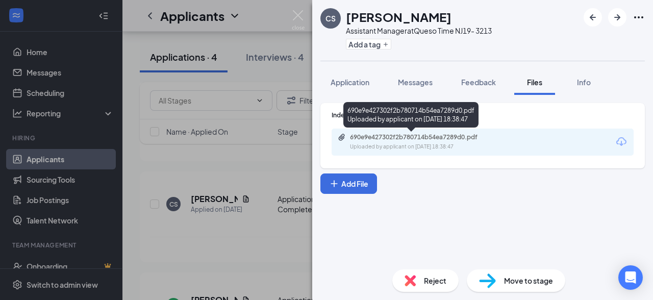
click at [340, 133] on icon "Paperclip" at bounding box center [342, 137] width 8 height 8
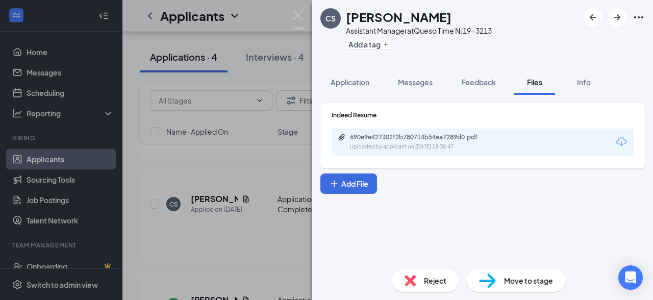
click at [259, 159] on div "CS [PERSON_NAME] Assistant Manager at Queso Time NJ19- 3213 Add a tag Applicati…" at bounding box center [326, 150] width 653 height 300
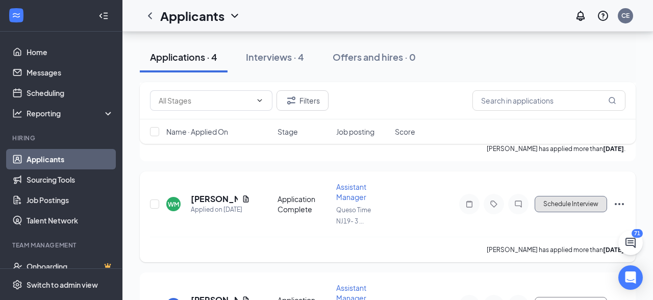
click at [589, 202] on button "Schedule Interview" at bounding box center [571, 204] width 72 height 16
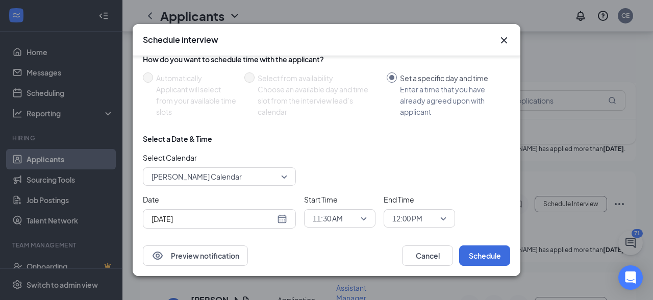
scroll to position [75, 0]
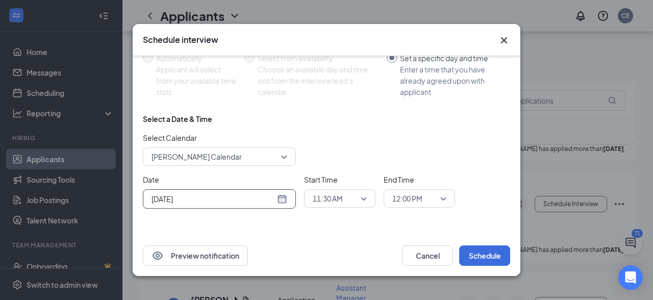
click at [286, 200] on div "[DATE]" at bounding box center [219, 198] width 136 height 11
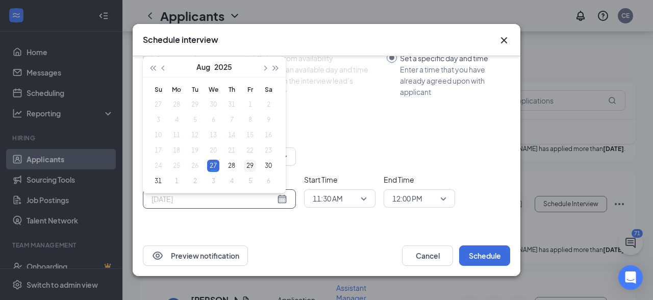
type input "[DATE]"
click at [249, 163] on div "29" at bounding box center [250, 166] width 12 height 12
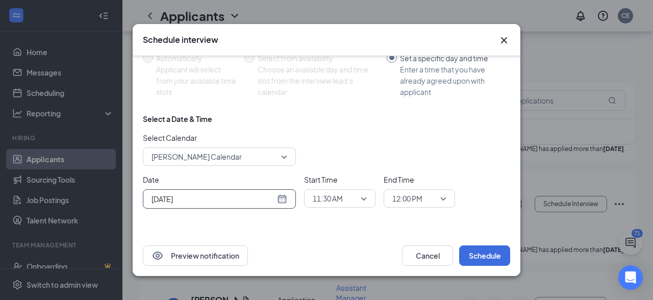
click at [367, 200] on div "11:30 AM" at bounding box center [339, 198] width 71 height 18
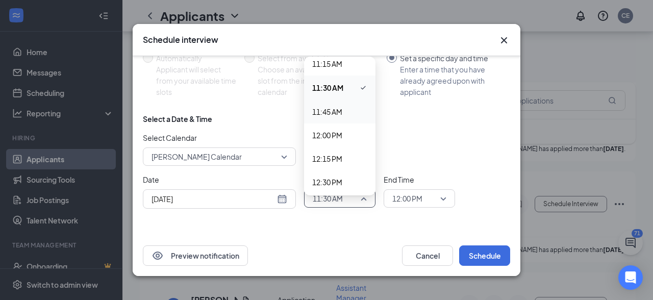
scroll to position [1074, 0]
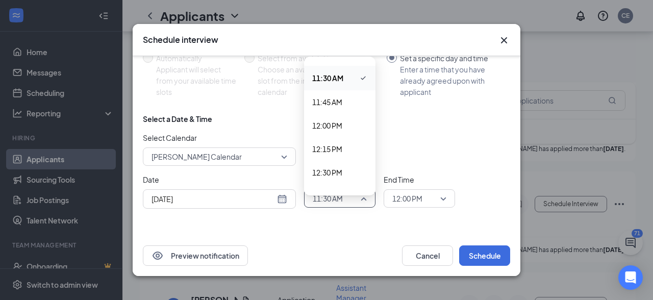
click at [340, 81] on span "11:30 AM" at bounding box center [327, 77] width 31 height 11
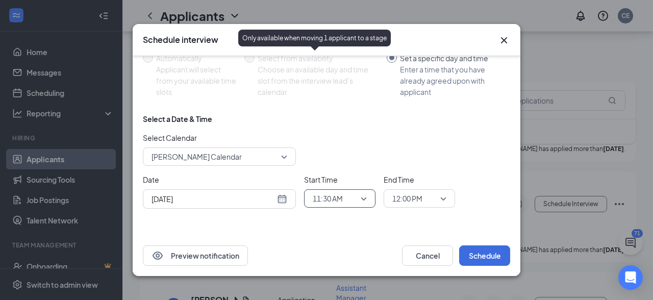
scroll to position [0, 0]
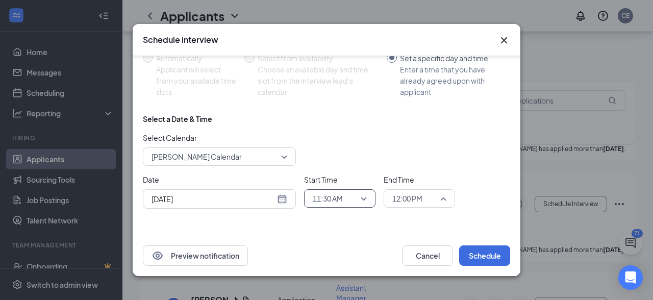
click at [446, 203] on span "12:00 PM" at bounding box center [419, 198] width 54 height 15
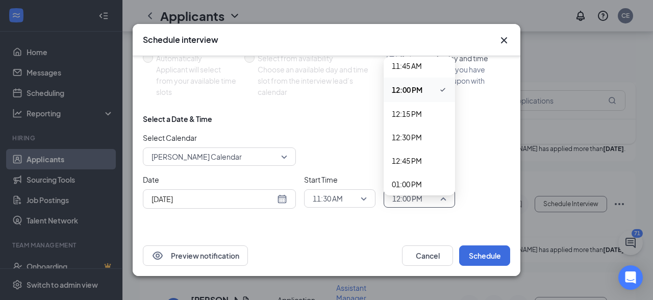
scroll to position [1109, 0]
click at [419, 71] on div "11:45 AM" at bounding box center [419, 65] width 71 height 23
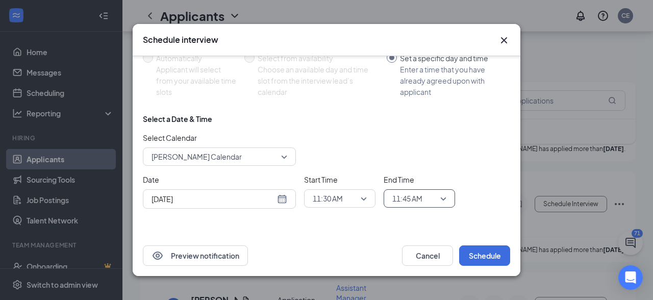
scroll to position [0, 0]
click at [489, 256] on button "Schedule" at bounding box center [484, 255] width 51 height 20
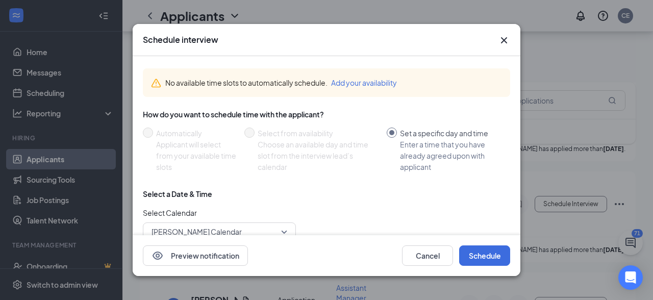
click at [380, 83] on button "Add your availability" at bounding box center [364, 82] width 66 height 11
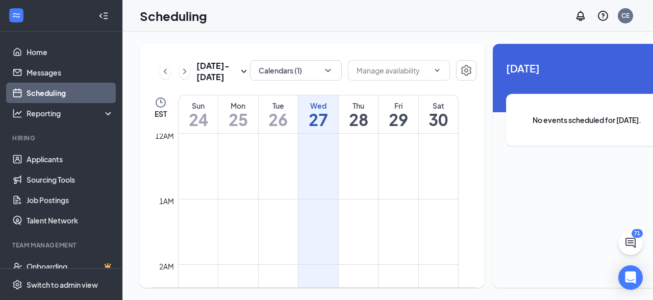
scroll to position [501, 0]
click at [396, 155] on td at bounding box center [318, 146] width 281 height 16
click at [400, 128] on h1 "29" at bounding box center [398, 119] width 40 height 17
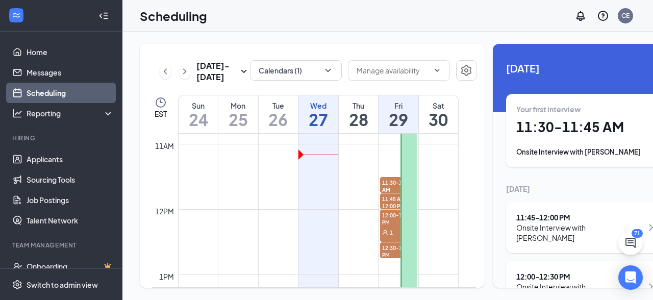
scroll to position [706, 0]
click at [433, 72] on icon "ChevronDown" at bounding box center [437, 70] width 8 height 8
click at [645, 221] on icon "ChevronRight" at bounding box center [651, 227] width 12 height 12
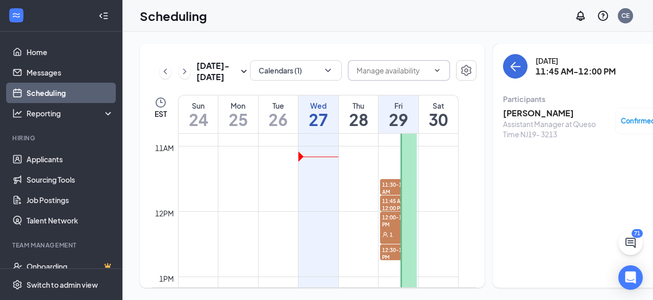
click at [467, 177] on div "[DATE] - [DATE] Calendars (1) EST Sun 24 Mon 25 Tue 26 Wed 27 Thu 28 Fri 29 Sat…" at bounding box center [312, 166] width 345 height 244
click at [455, 35] on div "[DATE] - [DATE] Calendars (1) EST Sun 24 Mon 25 Tue 26 Wed 27 Thu 28 Fri 29 Sat…" at bounding box center [409, 166] width 575 height 268
click at [509, 62] on icon "ArrowLeft" at bounding box center [515, 66] width 12 height 12
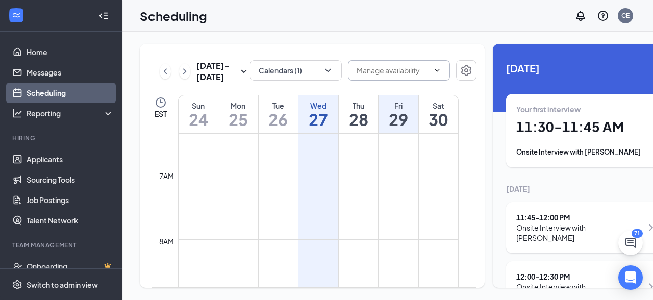
scroll to position [384, 0]
click at [461, 71] on icon "Settings" at bounding box center [466, 70] width 10 height 11
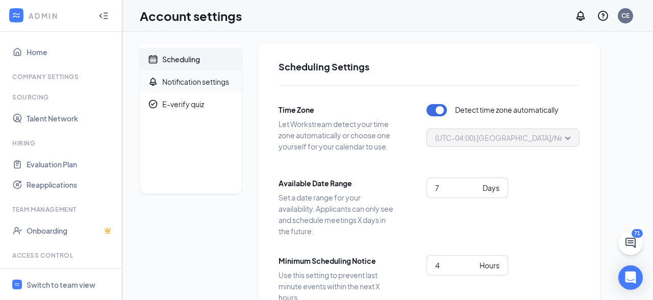
click at [216, 84] on div "Notification settings" at bounding box center [195, 82] width 67 height 10
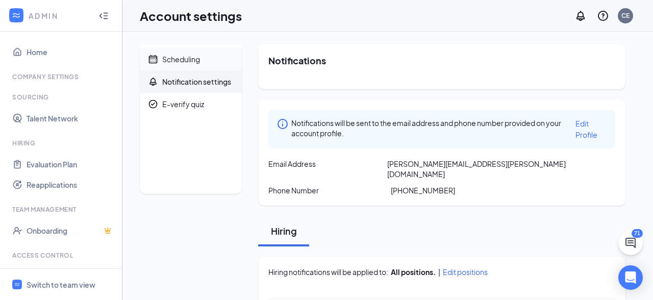
click at [186, 57] on div "Scheduling" at bounding box center [181, 59] width 38 height 10
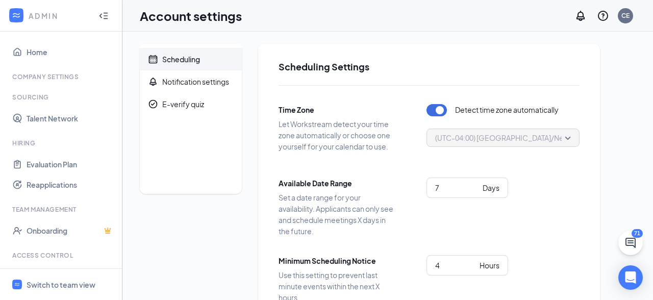
click at [180, 56] on div "Scheduling" at bounding box center [181, 59] width 38 height 10
click at [48, 53] on link "Home" at bounding box center [70, 52] width 87 height 20
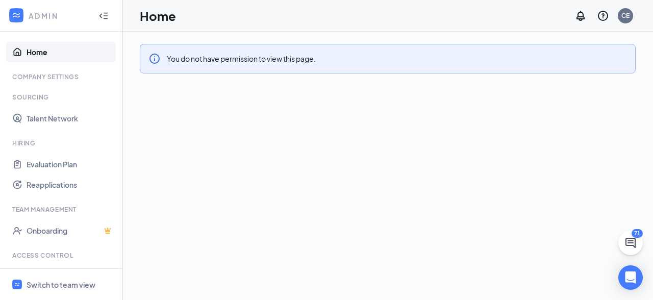
click at [34, 50] on link "Home" at bounding box center [70, 52] width 87 height 20
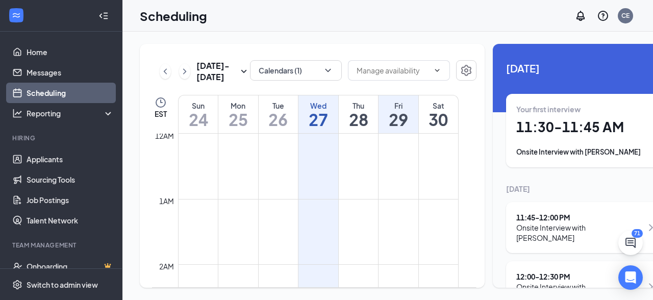
scroll to position [501, 0]
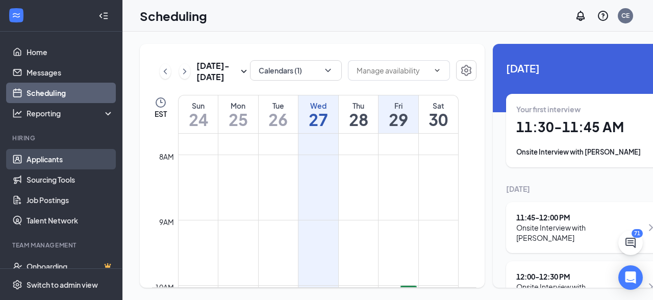
click at [41, 158] on link "Applicants" at bounding box center [70, 159] width 87 height 20
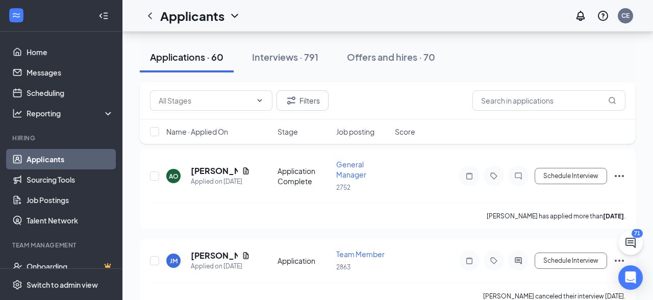
scroll to position [4329, 0]
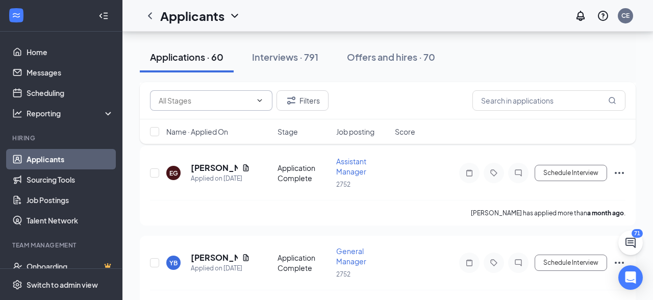
click at [259, 102] on icon "ChevronDown" at bounding box center [260, 100] width 8 height 8
click at [243, 70] on button "Interviews · 791" at bounding box center [285, 57] width 87 height 31
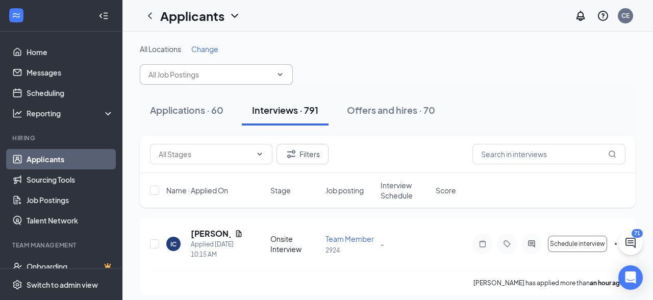
click at [280, 74] on icon "ChevronDown" at bounding box center [280, 74] width 8 height 8
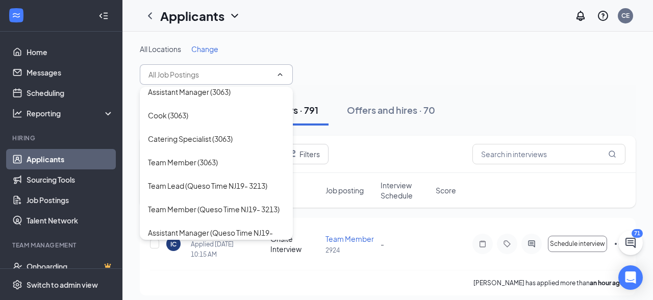
scroll to position [961, 0]
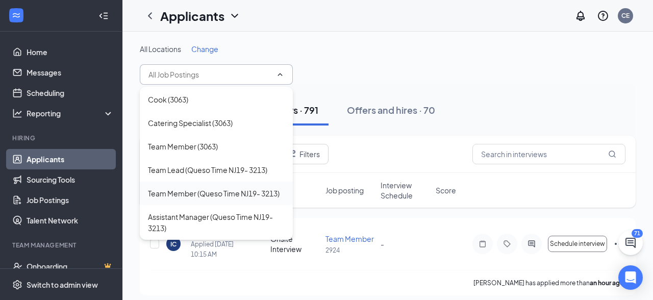
click at [204, 188] on div "Team Member (Queso Time NJ19- 3213)" at bounding box center [214, 193] width 132 height 11
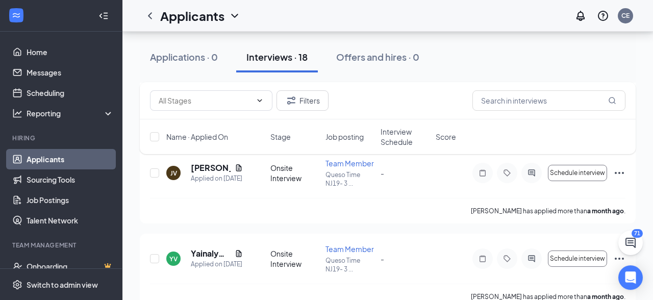
scroll to position [1499, 0]
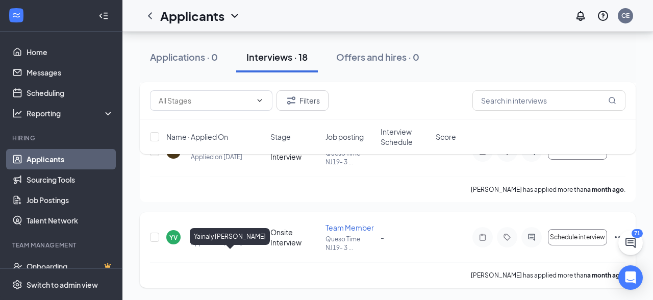
click at [204, 231] on h5 "Yainaly [PERSON_NAME]" at bounding box center [211, 231] width 40 height 11
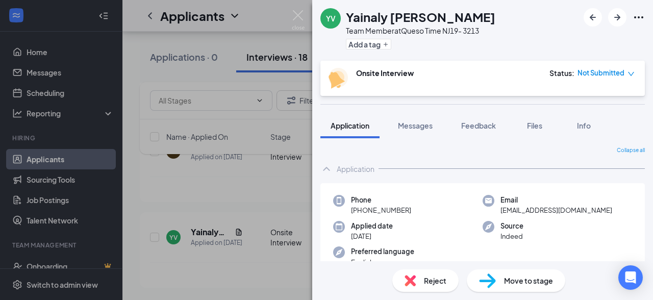
click at [276, 206] on div "YV Yainaly [PERSON_NAME] Team Member at Queso Time NJ19- 3213 Add a tag Onsite …" at bounding box center [326, 150] width 653 height 300
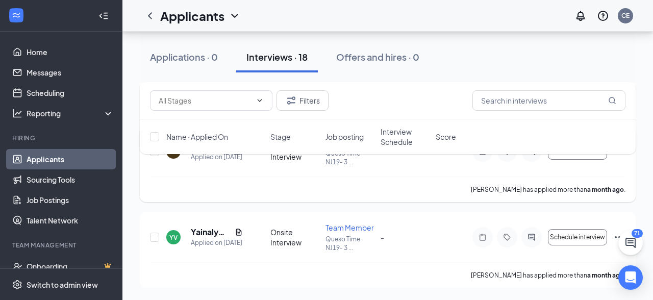
click at [254, 182] on div "[PERSON_NAME] has applied more than a month ago ." at bounding box center [387, 189] width 475 height 26
click at [591, 240] on span "Schedule interview" at bounding box center [577, 237] width 55 height 7
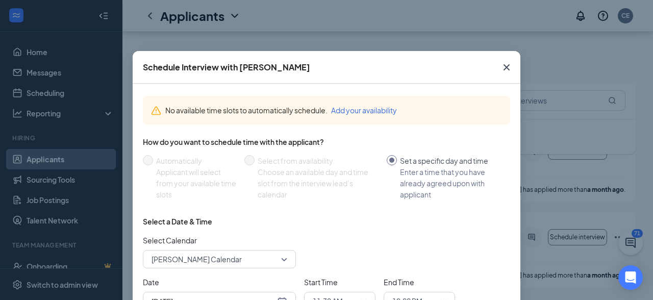
drag, startPoint x: 430, startPoint y: 56, endPoint x: 441, endPoint y: 17, distance: 40.2
click at [441, 17] on div "Schedule Interview with [PERSON_NAME] No available time slots to automatically …" at bounding box center [326, 150] width 653 height 300
click at [477, 242] on div "Select Calendar [PERSON_NAME] Calendar" at bounding box center [326, 252] width 367 height 34
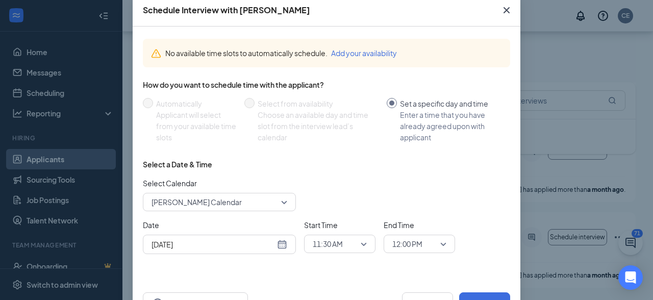
scroll to position [94, 0]
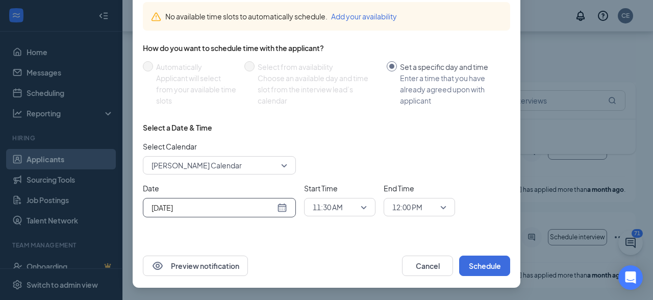
click at [282, 205] on div "[DATE]" at bounding box center [219, 207] width 136 height 11
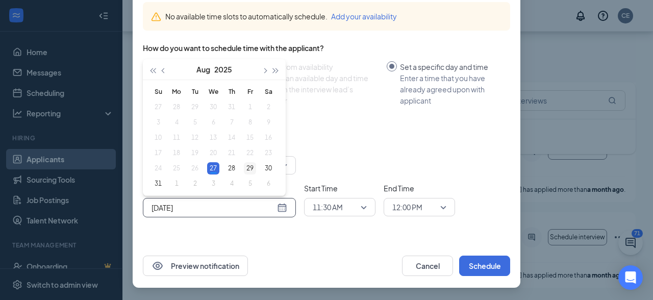
type input "[DATE]"
click at [249, 167] on div "29" at bounding box center [250, 168] width 12 height 12
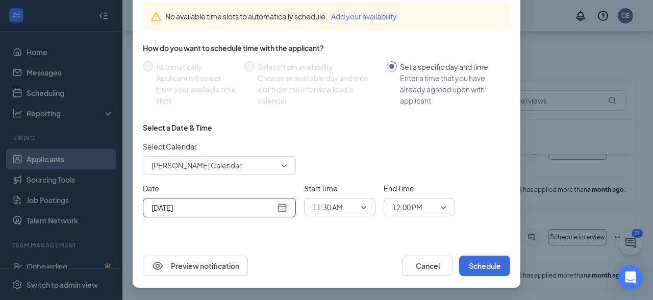
click at [368, 208] on div "11:30 AM" at bounding box center [339, 207] width 71 height 18
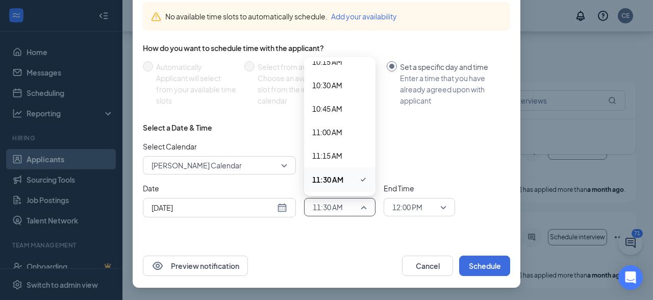
scroll to position [973, 0]
click at [336, 132] on span "11:00 AM" at bounding box center [327, 131] width 30 height 11
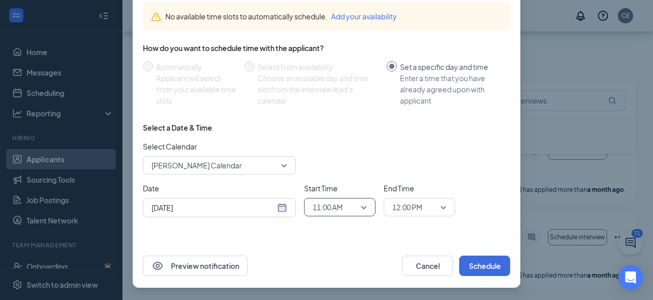
scroll to position [0, 0]
click at [449, 207] on div "12:00 PM" at bounding box center [419, 207] width 71 height 18
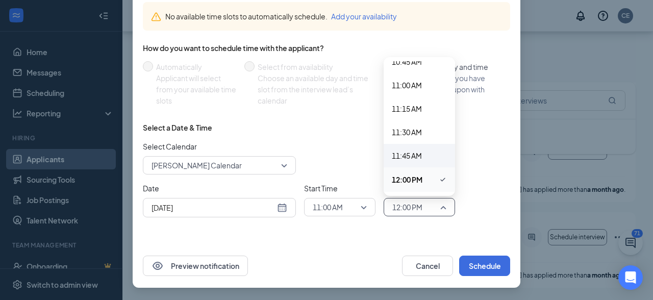
scroll to position [1020, 0]
click at [413, 130] on span "11:30 AM" at bounding box center [407, 131] width 30 height 11
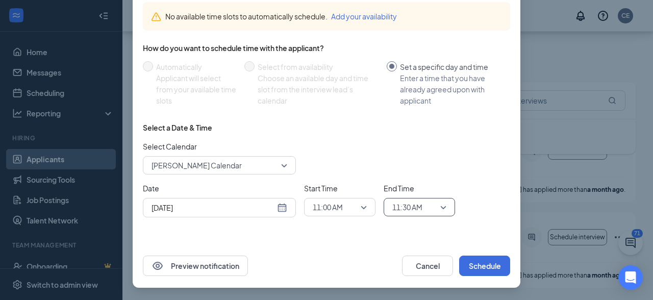
click at [440, 207] on span "11:30 AM" at bounding box center [419, 206] width 54 height 15
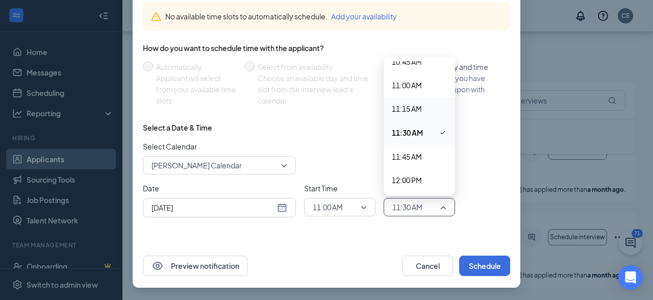
click at [421, 109] on span "11:15 AM" at bounding box center [407, 108] width 30 height 11
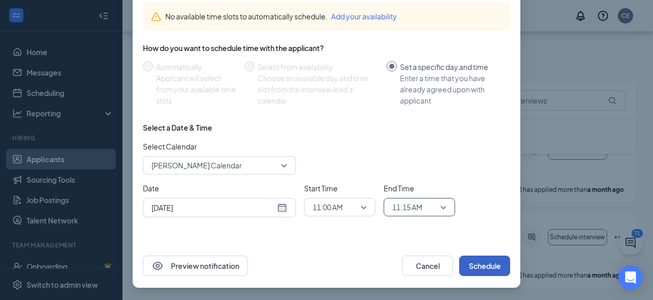
click at [490, 266] on button "Schedule" at bounding box center [484, 266] width 51 height 20
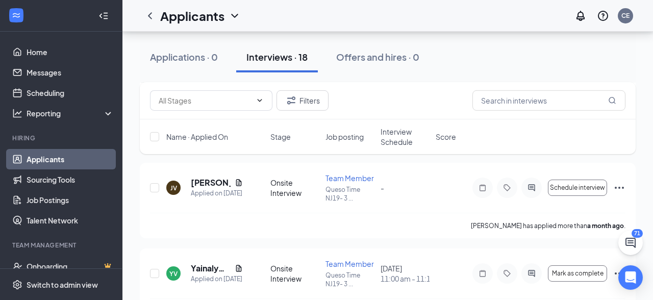
scroll to position [1429, 0]
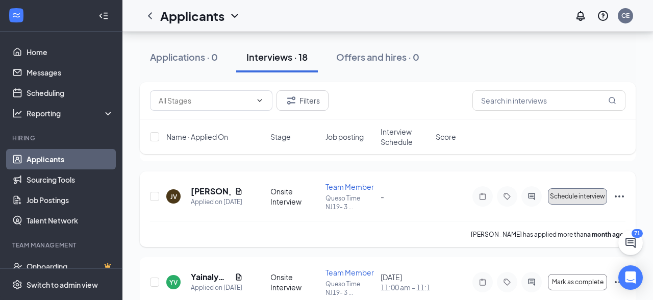
click at [573, 205] on button "Schedule interview" at bounding box center [577, 196] width 59 height 16
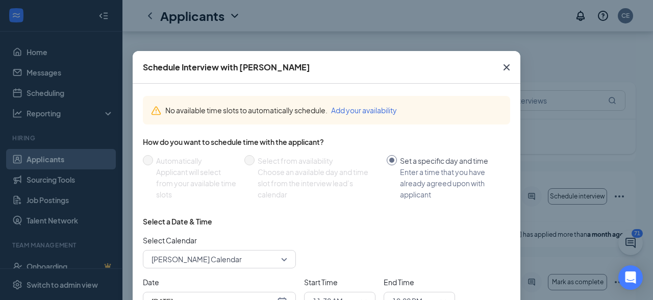
click at [498, 176] on div "Enter a time that you have already agreed upon with applicant" at bounding box center [451, 183] width 102 height 34
click at [397, 165] on input "Set a specific day and time Enter a time that you have already agreed upon with…" at bounding box center [392, 160] width 10 height 10
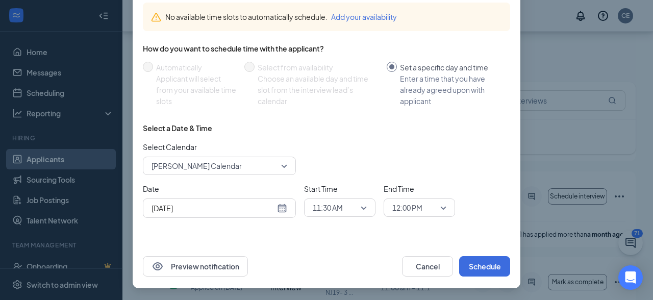
scroll to position [94, 0]
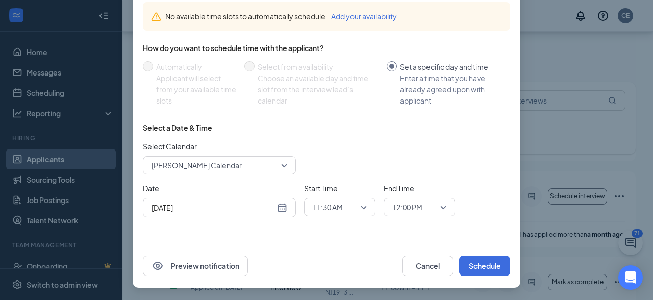
click at [370, 205] on div "11:30 AM" at bounding box center [339, 207] width 71 height 18
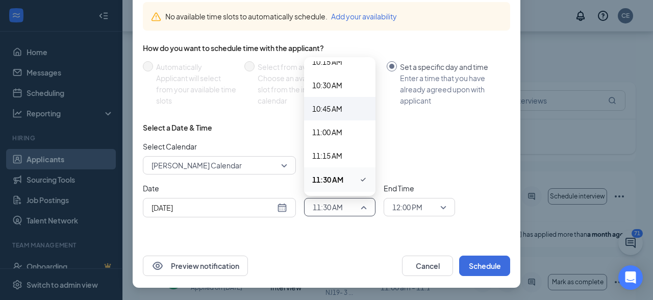
scroll to position [973, 0]
click at [328, 135] on span "11:00 AM" at bounding box center [327, 131] width 30 height 11
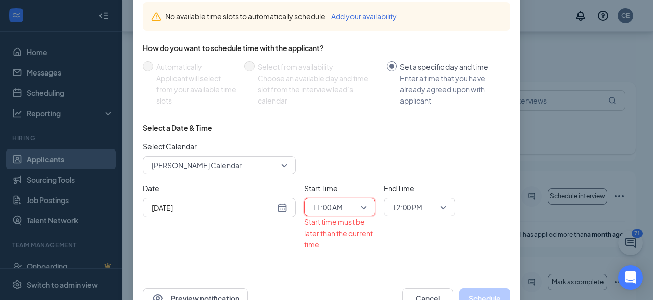
scroll to position [0, 0]
click at [447, 206] on div "12:00 PM" at bounding box center [419, 207] width 71 height 18
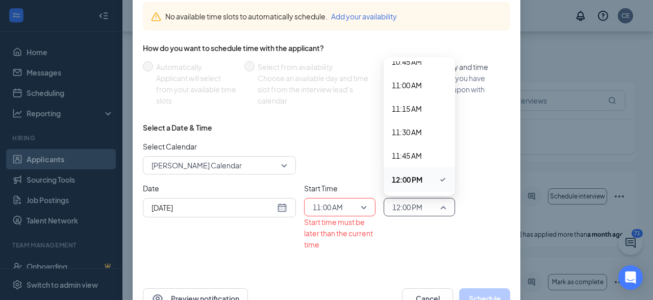
scroll to position [1020, 0]
click at [421, 116] on div "11:15 AM" at bounding box center [419, 108] width 71 height 23
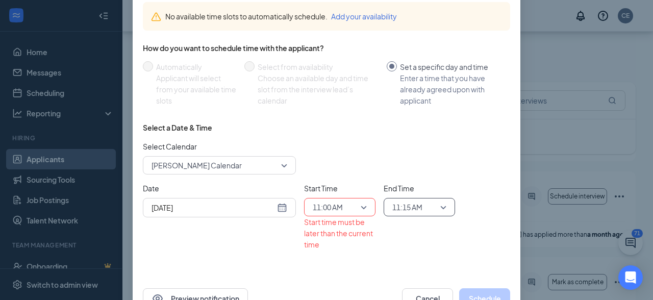
click at [504, 209] on div "Date [DATE] Start Time 11:00 AM 10:45 AM 11:00 AM 11:15 AM 12:00 AM 12:15 AM 12…" at bounding box center [326, 216] width 367 height 67
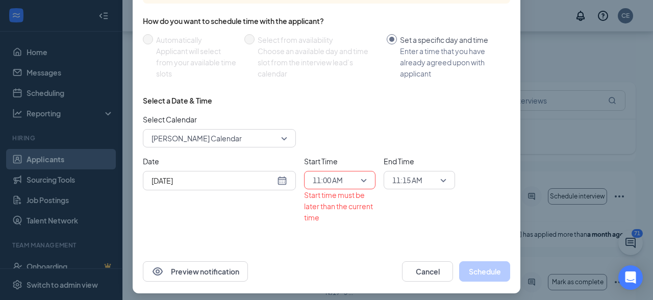
scroll to position [126, 0]
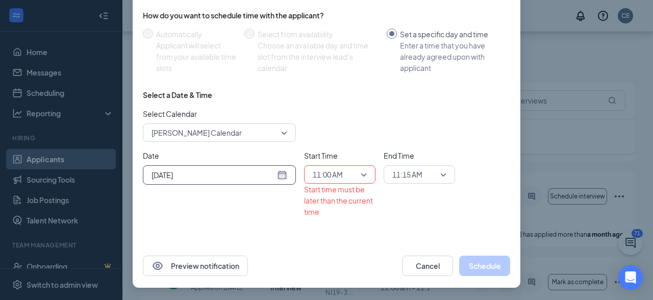
click at [282, 176] on div "[DATE]" at bounding box center [219, 174] width 136 height 11
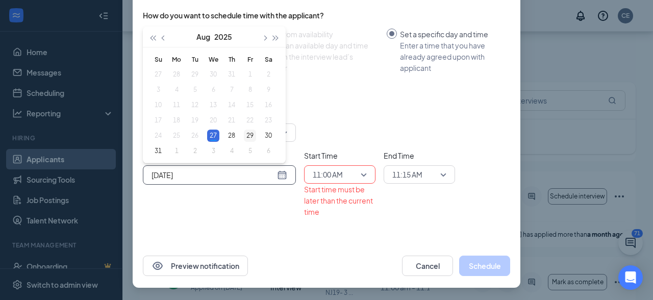
type input "[DATE]"
click at [248, 137] on div "29" at bounding box center [250, 136] width 12 height 12
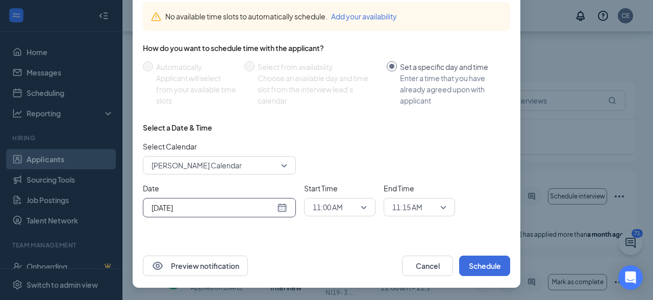
scroll to position [94, 0]
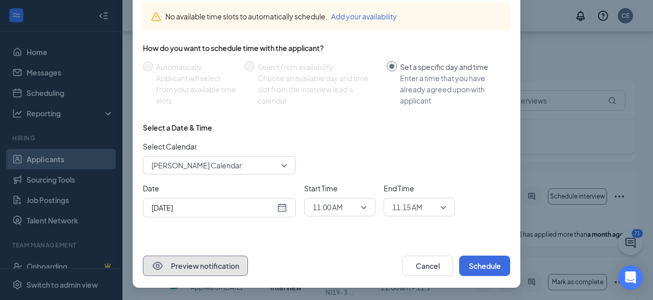
click at [223, 264] on button "Preview notification" at bounding box center [195, 266] width 105 height 20
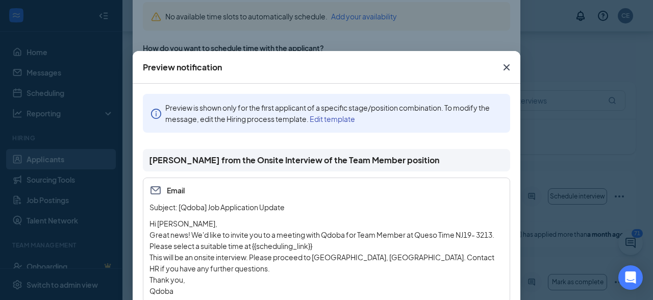
scroll to position [3, 0]
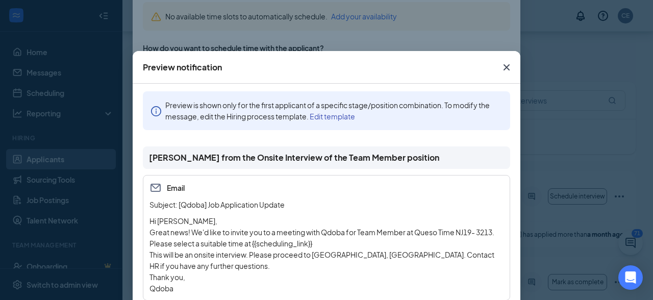
click at [333, 115] on link "Edit template" at bounding box center [332, 116] width 45 height 9
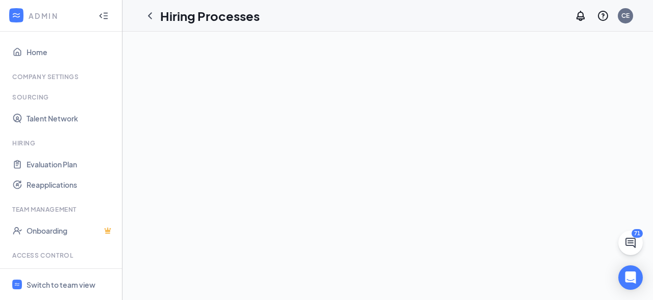
click at [215, 111] on div at bounding box center [387, 166] width 530 height 268
click at [151, 16] on icon "ChevronLeft" at bounding box center [150, 16] width 12 height 12
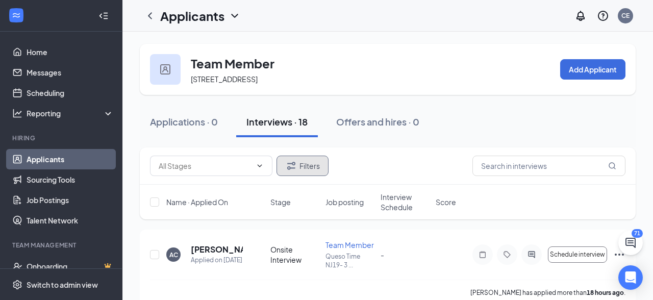
click at [298, 168] on button "Filters" at bounding box center [302, 166] width 52 height 20
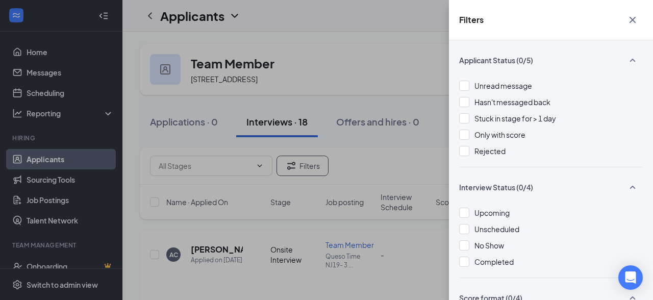
click at [526, 33] on div "Filters" at bounding box center [551, 20] width 204 height 40
click at [87, 19] on div "Filters Applicant Status (0/5) Unread message Hasn't messaged back Stuck in sta…" at bounding box center [326, 150] width 653 height 300
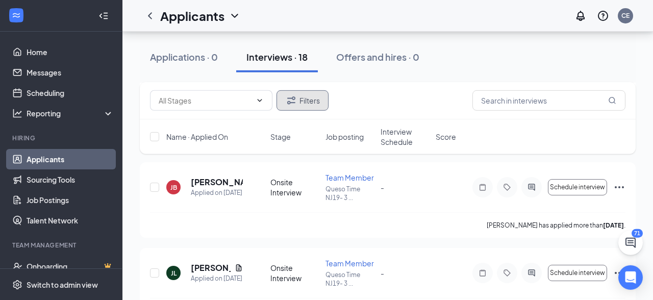
scroll to position [241, 0]
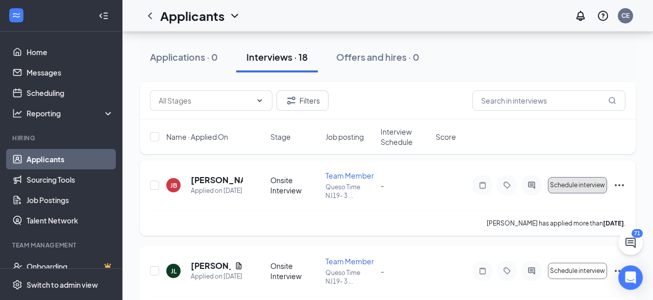
click at [586, 189] on span "Schedule interview" at bounding box center [577, 185] width 55 height 7
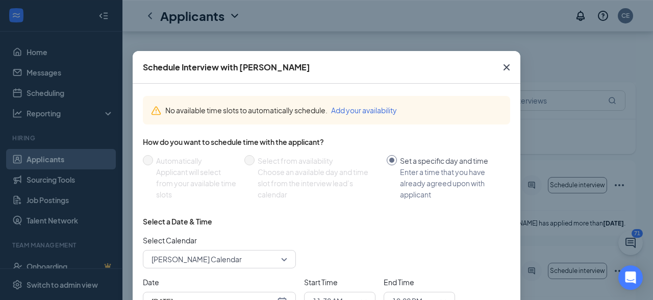
click at [477, 229] on div "Select a Date & Time Select Calendar [PERSON_NAME] Calendar Date [DATE] Start T…" at bounding box center [326, 267] width 367 height 103
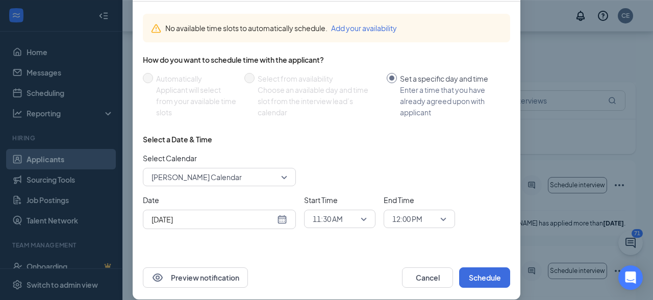
scroll to position [94, 0]
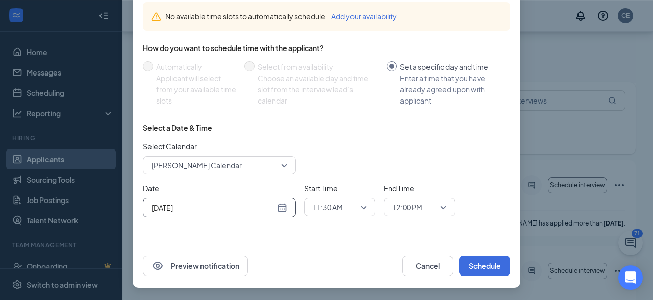
click at [283, 208] on div "[DATE]" at bounding box center [219, 207] width 136 height 11
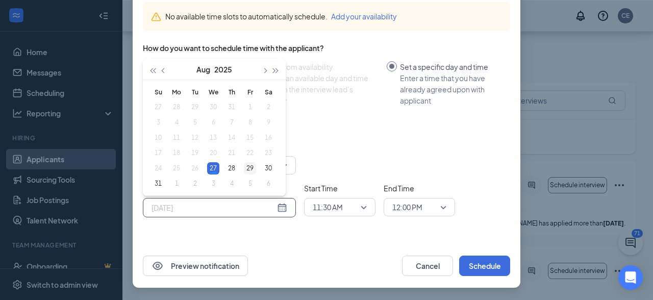
type input "[DATE]"
click at [251, 170] on div "29" at bounding box center [250, 168] width 12 height 12
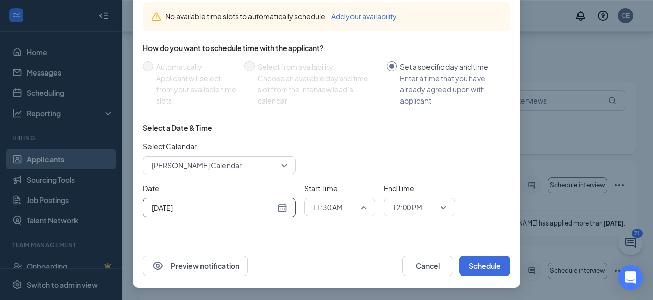
click at [367, 209] on span "11:30 AM" at bounding box center [340, 206] width 54 height 15
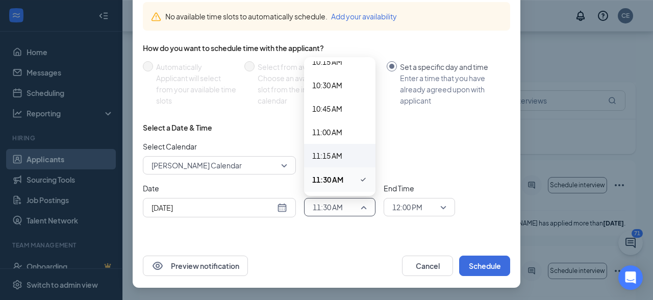
scroll to position [973, 0]
click at [343, 132] on span "11:00 AM" at bounding box center [339, 131] width 55 height 11
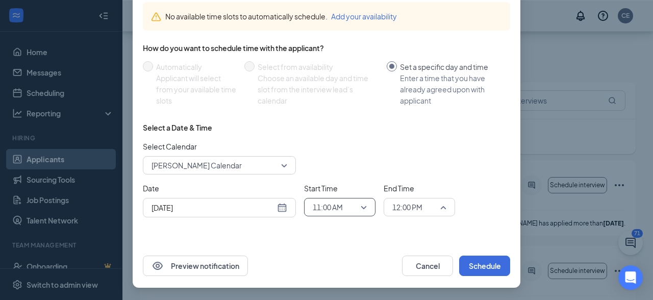
click at [444, 210] on span "12:00 PM" at bounding box center [419, 206] width 54 height 15
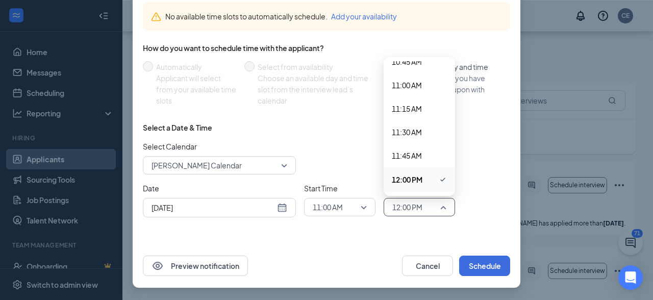
scroll to position [1020, 0]
click at [413, 108] on span "11:15 AM" at bounding box center [407, 108] width 30 height 11
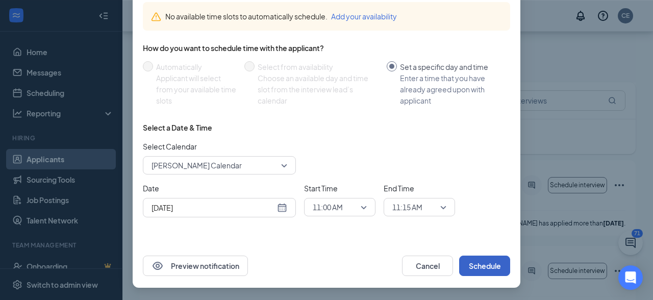
click at [483, 263] on button "Schedule" at bounding box center [484, 266] width 51 height 20
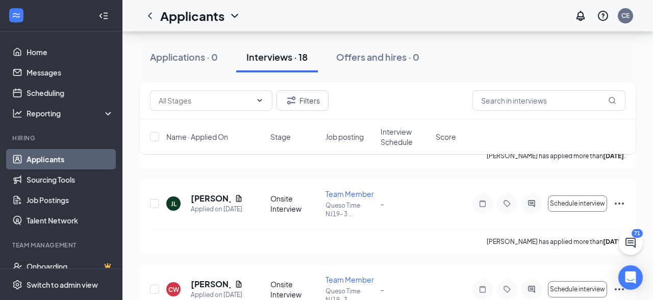
scroll to position [304, 0]
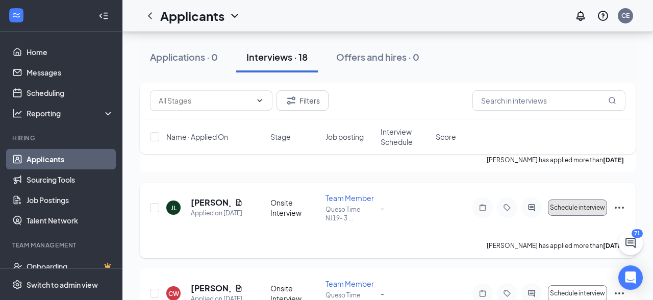
click at [577, 211] on span "Schedule interview" at bounding box center [577, 207] width 55 height 7
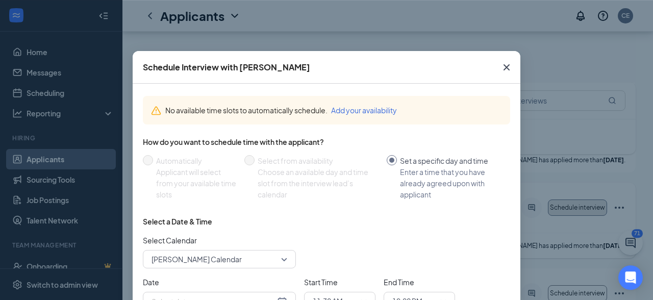
type input "[DATE]"
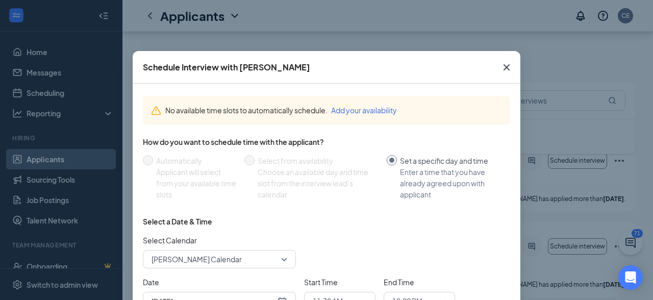
scroll to position [350, 0]
click at [510, 67] on icon "Cross" at bounding box center [506, 67] width 12 height 12
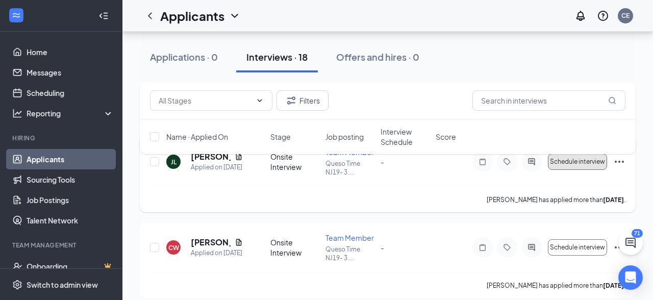
click at [565, 165] on span "Schedule interview" at bounding box center [577, 161] width 55 height 7
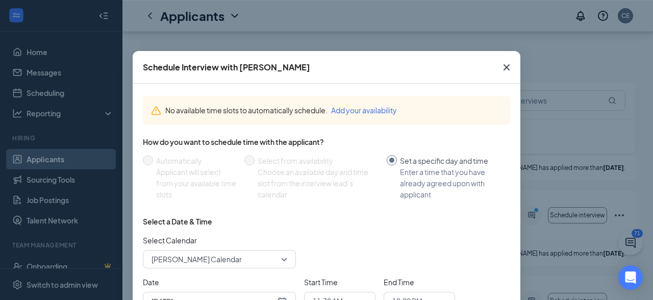
scroll to position [552, 0]
click at [469, 243] on div "Select Calendar [PERSON_NAME] Calendar" at bounding box center [326, 252] width 367 height 34
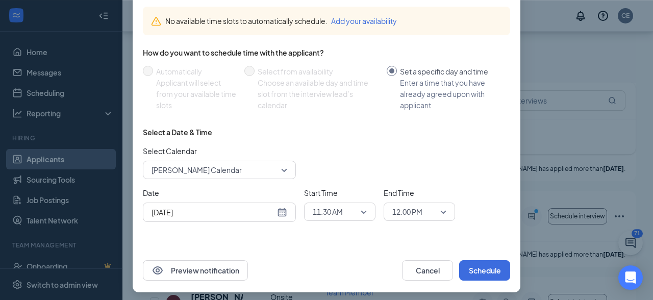
scroll to position [94, 0]
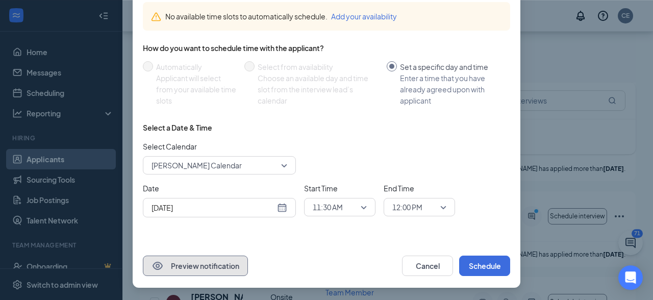
click at [205, 267] on button "Preview notification" at bounding box center [195, 266] width 105 height 20
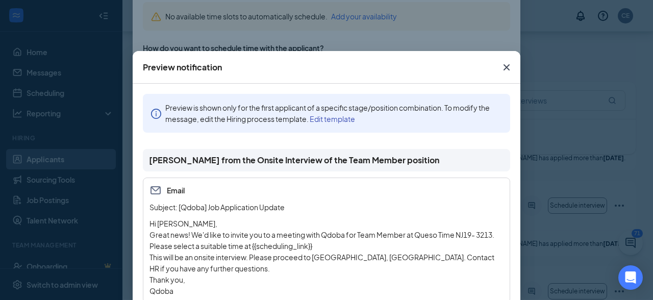
scroll to position [735, 0]
click at [454, 183] on div "Email Subject: [Qdoba] Job Application Update Hi [PERSON_NAME], Great news! We'…" at bounding box center [326, 239] width 367 height 125
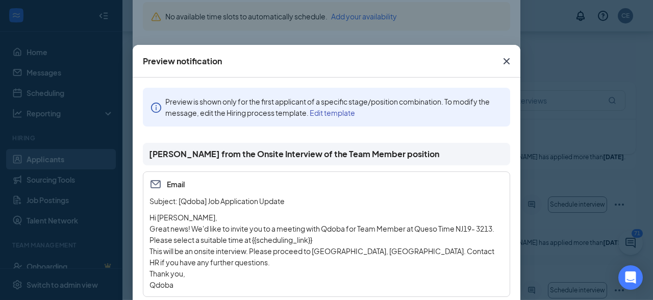
scroll to position [3, 0]
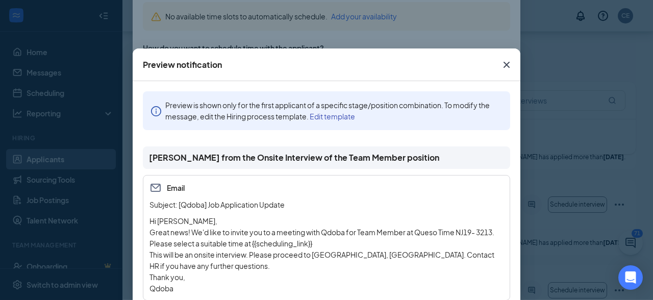
click at [344, 118] on link "Edit template" at bounding box center [332, 116] width 45 height 9
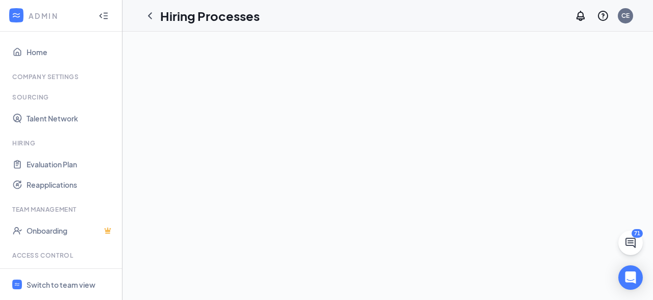
click at [446, 159] on div at bounding box center [387, 166] width 530 height 268
click at [424, 114] on div at bounding box center [387, 166] width 530 height 268
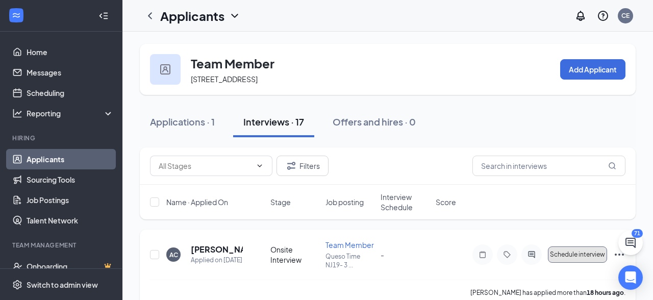
click at [586, 260] on button "Schedule interview" at bounding box center [577, 254] width 59 height 16
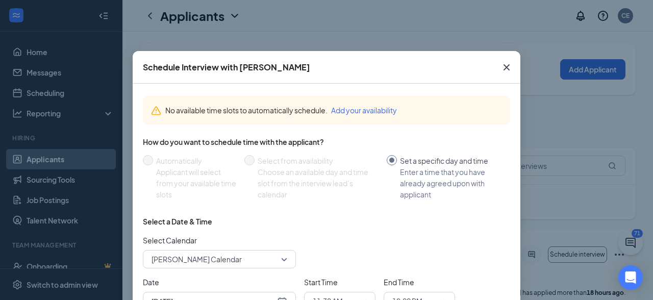
click at [480, 253] on div "Select Calendar [PERSON_NAME] Calendar" at bounding box center [326, 252] width 367 height 34
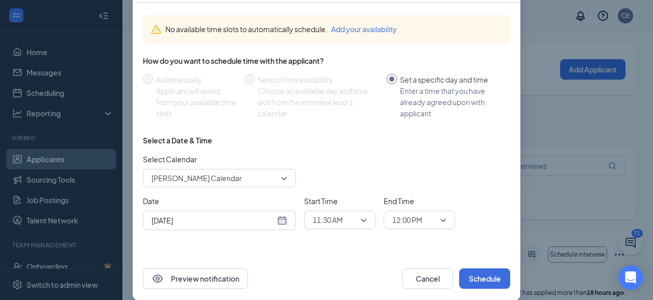
scroll to position [94, 0]
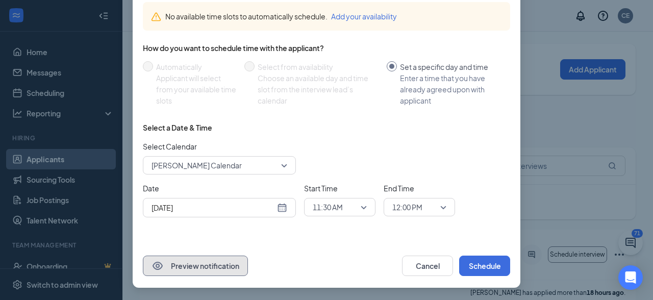
click at [187, 267] on button "Preview notification" at bounding box center [195, 266] width 105 height 20
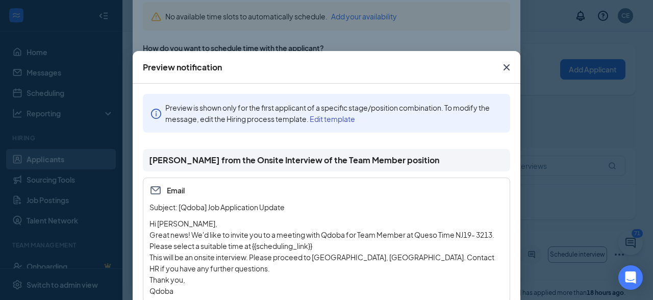
click at [340, 119] on link "Edit template" at bounding box center [332, 118] width 45 height 9
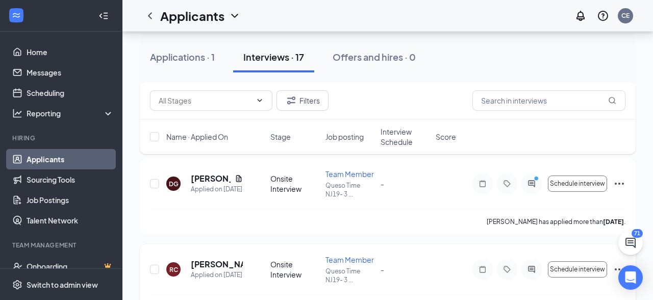
scroll to position [669, 0]
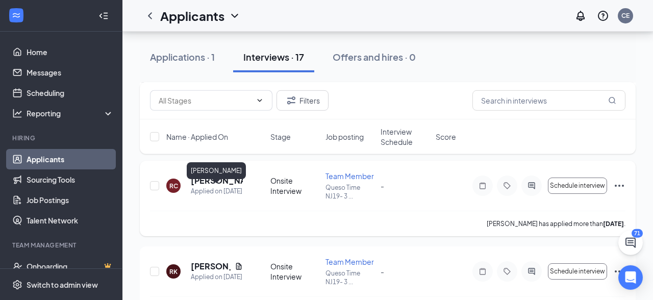
click at [222, 186] on h5 "[PERSON_NAME]" at bounding box center [217, 180] width 52 height 11
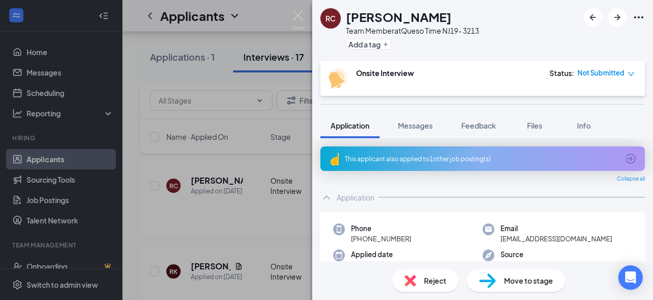
click at [430, 278] on span "Reject" at bounding box center [435, 280] width 22 height 11
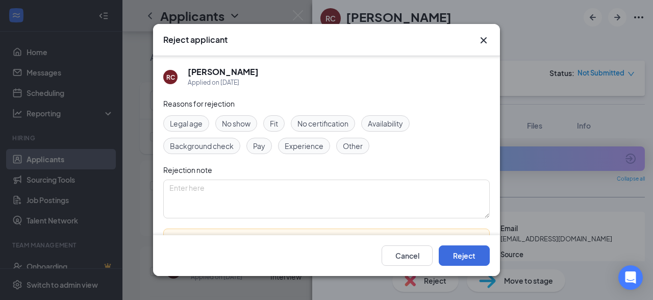
scroll to position [38, 0]
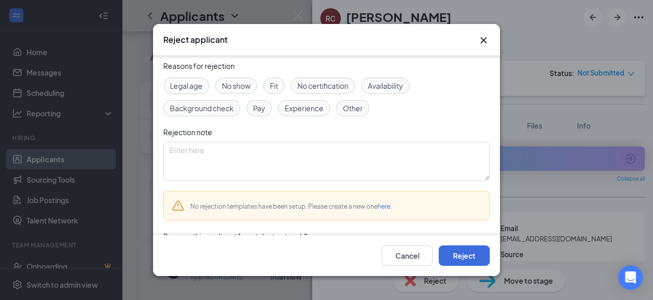
click at [387, 205] on link "here" at bounding box center [383, 206] width 13 height 8
